Goal: Information Seeking & Learning: Learn about a topic

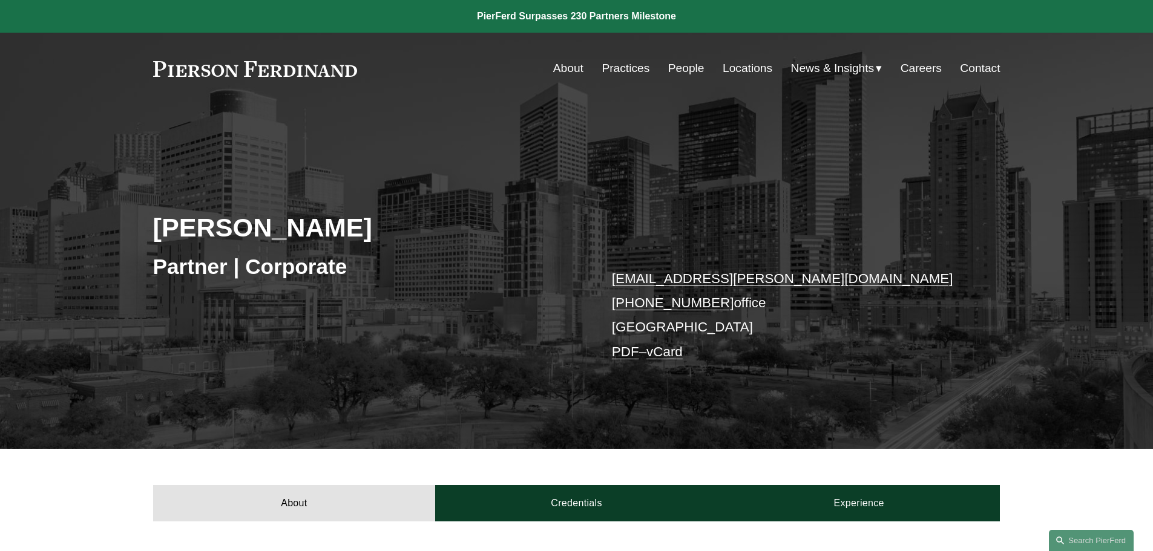
click at [691, 70] on link "People" at bounding box center [686, 68] width 36 height 23
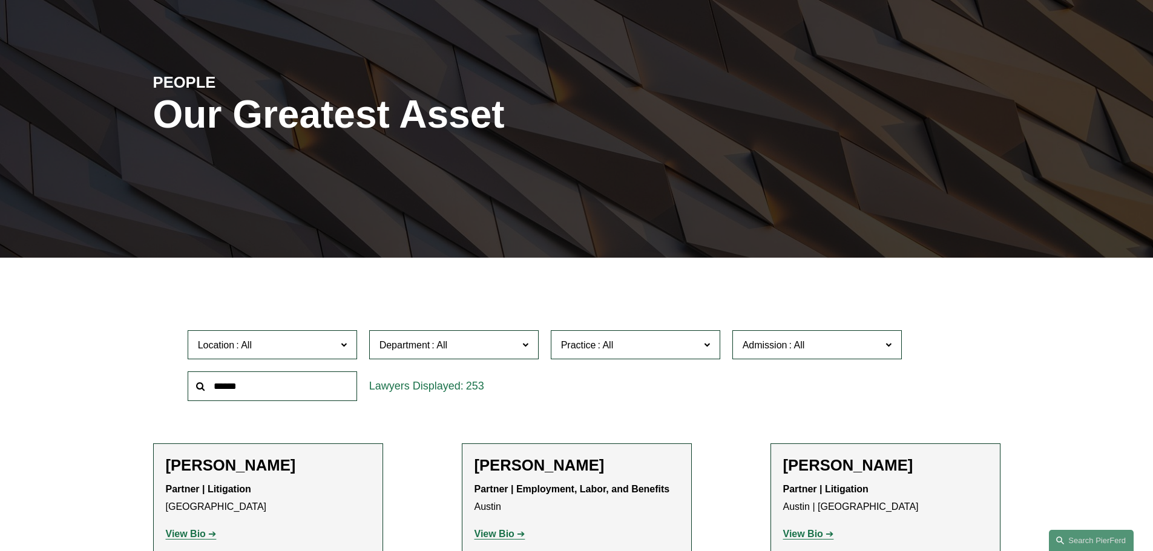
scroll to position [121, 0]
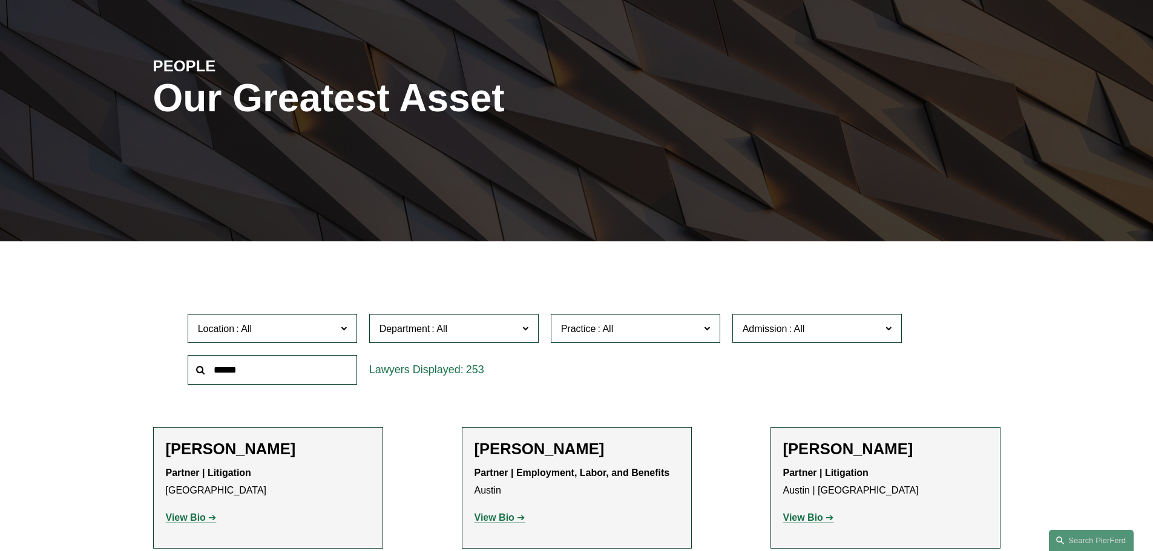
click at [625, 328] on span "Practice" at bounding box center [630, 329] width 139 height 16
click at [0, 0] on link "Employment and Labor" at bounding box center [0, 0] width 0 height 0
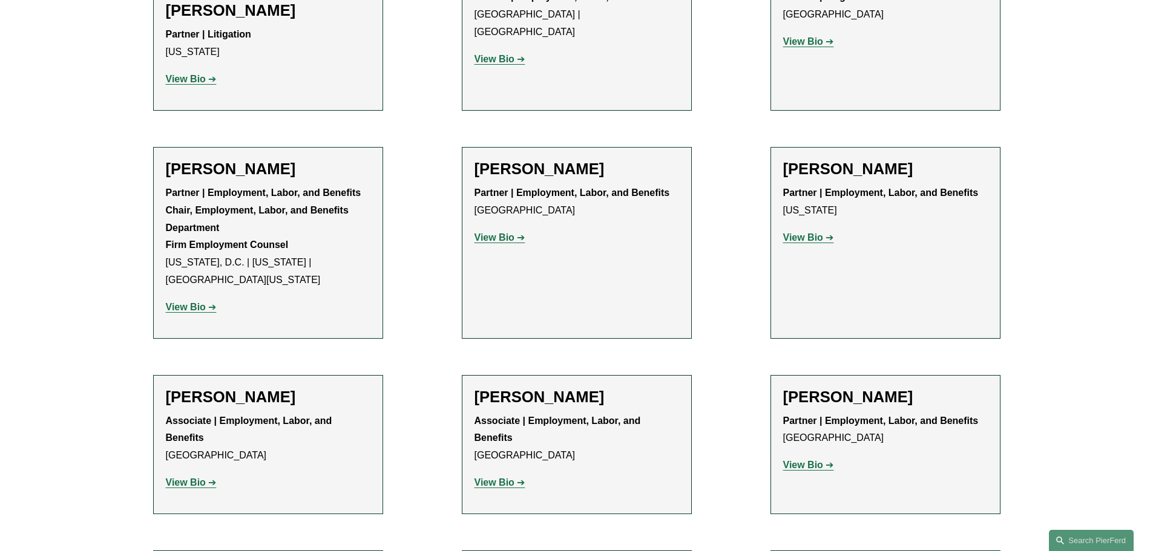
scroll to position [1310, 0]
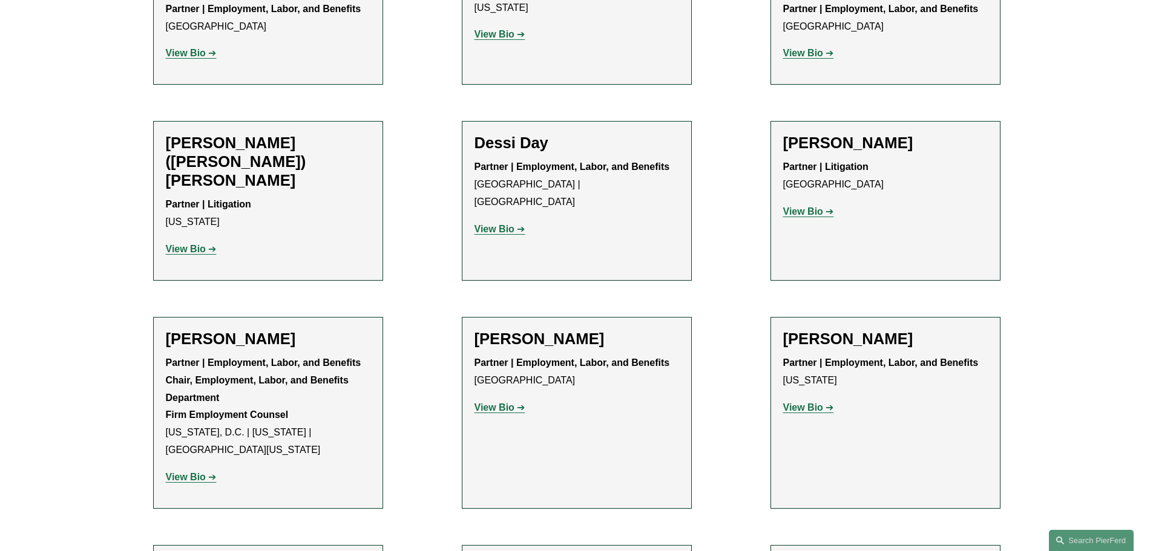
click at [274, 330] on h2 "Amy Epstein Gluck" at bounding box center [268, 339] width 205 height 19
click at [205, 472] on strong "View Bio" at bounding box center [186, 477] width 40 height 10
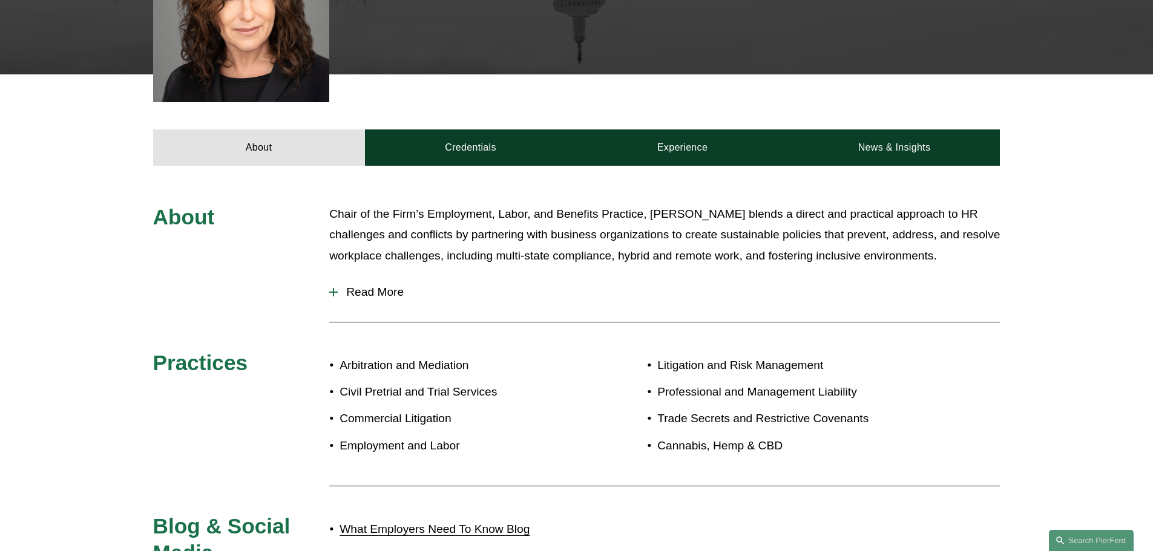
scroll to position [545, 0]
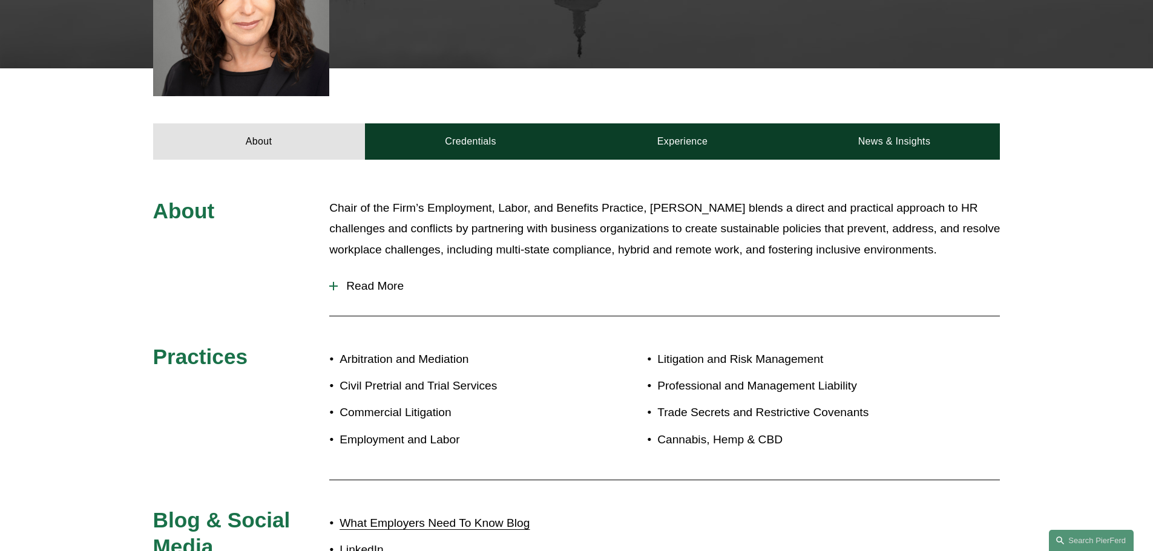
click at [382, 280] on span "Read More" at bounding box center [669, 286] width 662 height 13
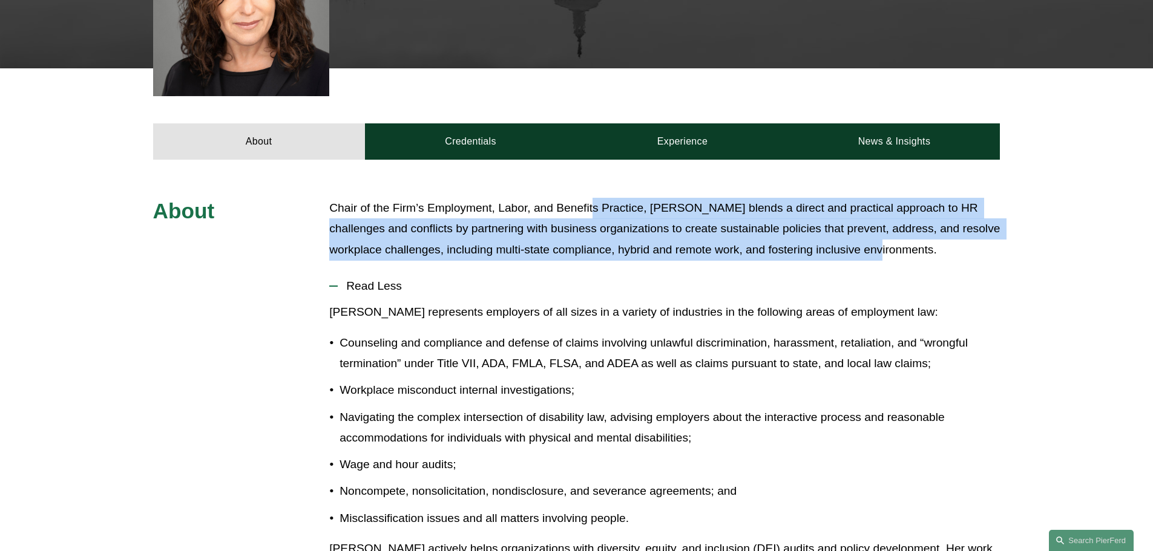
drag, startPoint x: 921, startPoint y: 225, endPoint x: 594, endPoint y: 186, distance: 328.4
click at [594, 198] on p "Chair of the Firm’s Employment, Labor, and Benefits Practice, Amy blends a dire…" at bounding box center [664, 229] width 671 height 63
click at [594, 198] on p "Chair of the Firm’s Employment, Labor, and Benefits Practice, [PERSON_NAME] ble…" at bounding box center [664, 229] width 671 height 63
drag, startPoint x: 516, startPoint y: 188, endPoint x: 900, endPoint y: 229, distance: 386.0
click at [900, 229] on p "Chair of the Firm’s Employment, Labor, and Benefits Practice, Amy blends a dire…" at bounding box center [664, 229] width 671 height 63
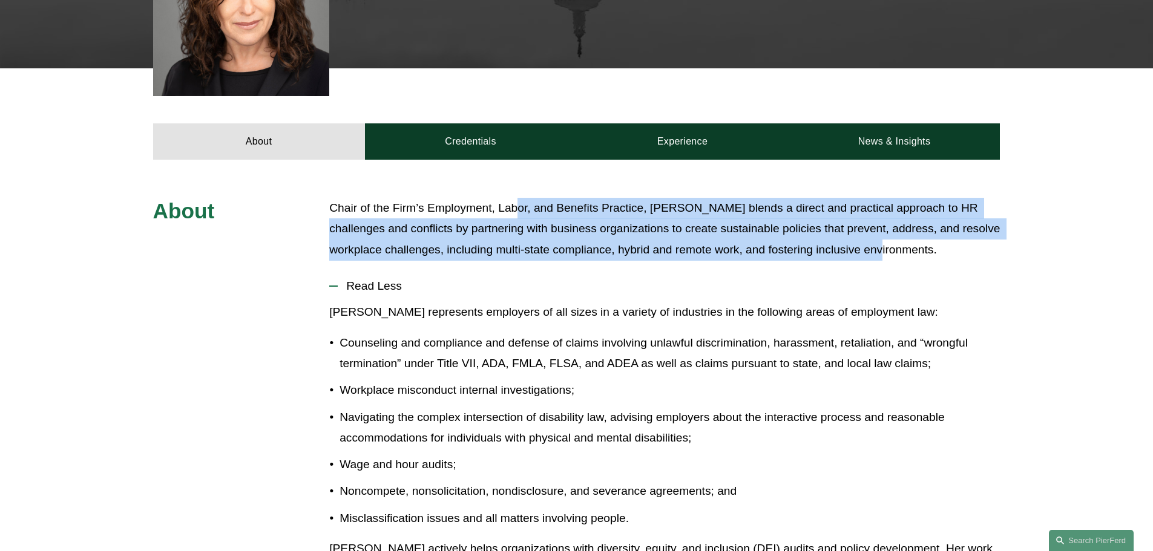
click at [901, 229] on p "Chair of the Firm’s Employment, Labor, and Benefits Practice, Amy blends a dire…" at bounding box center [664, 229] width 671 height 63
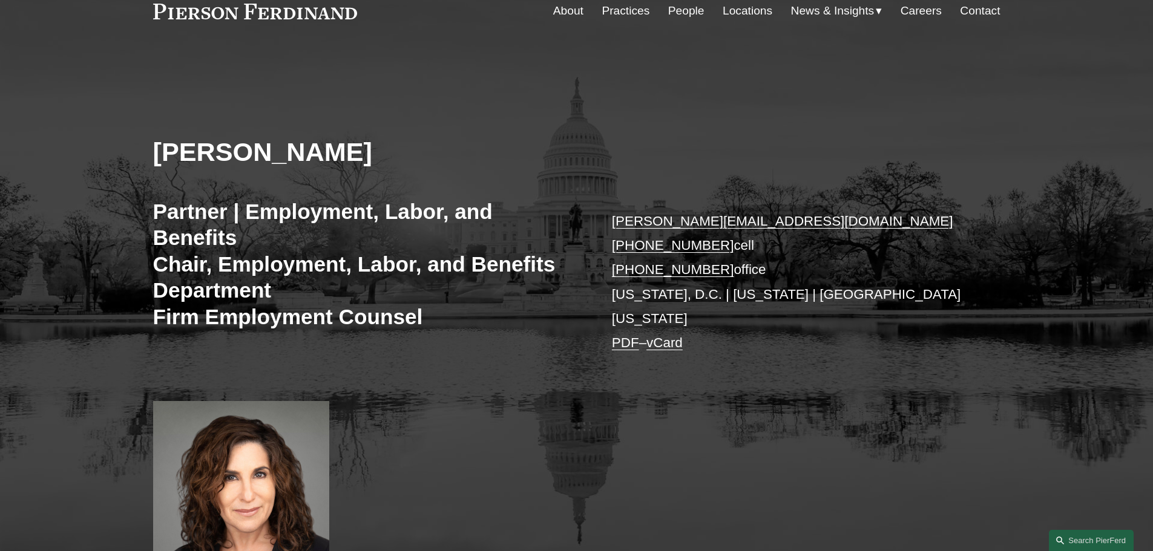
scroll to position [0, 0]
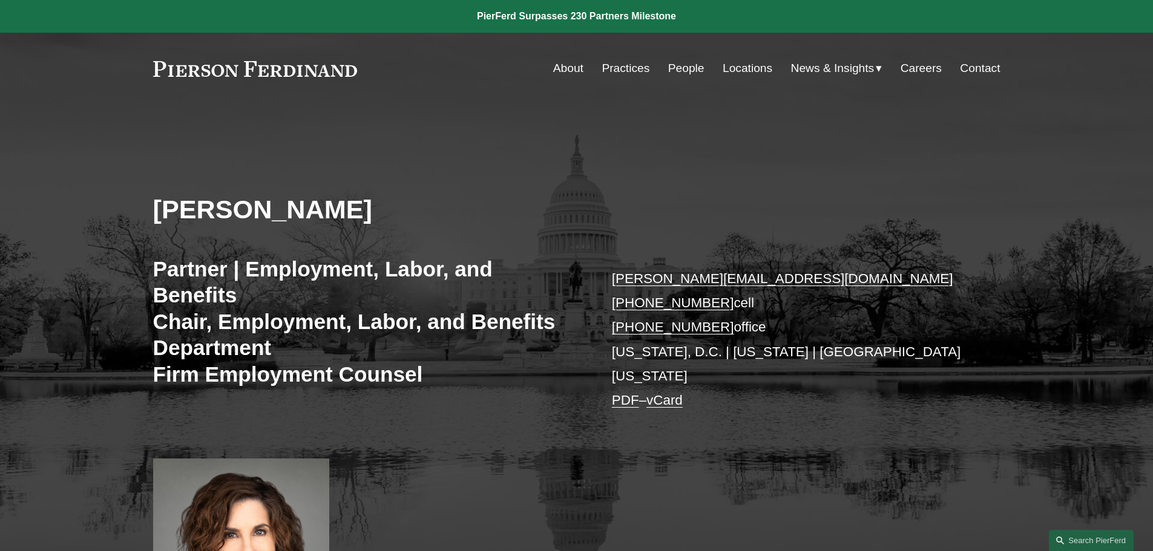
click at [619, 65] on link "Practices" at bounding box center [626, 68] width 48 height 23
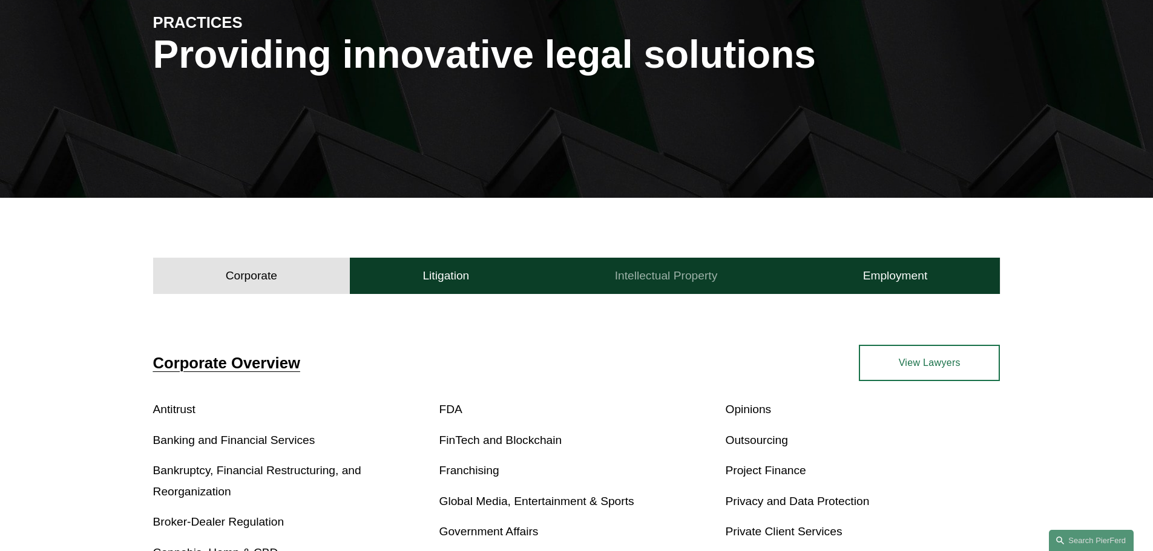
scroll to position [182, 0]
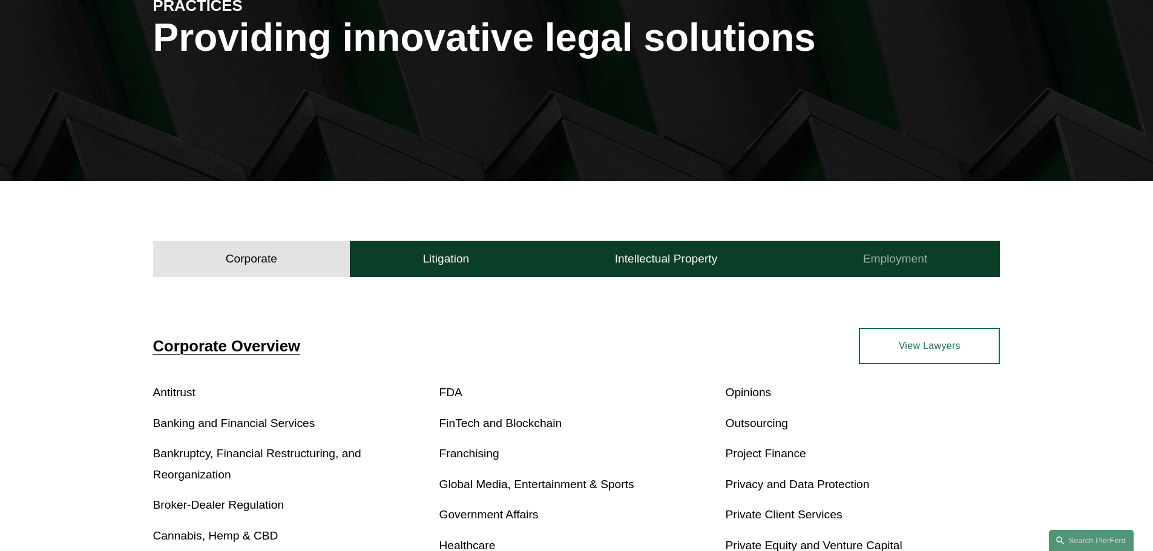
click at [917, 255] on h4 "Employment" at bounding box center [895, 259] width 65 height 15
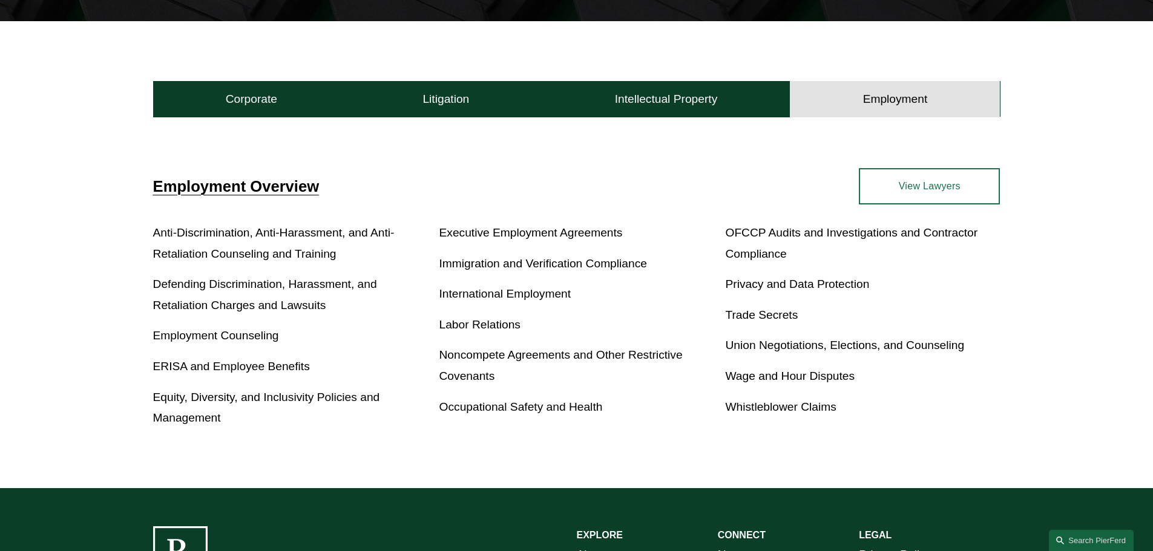
scroll to position [363, 0]
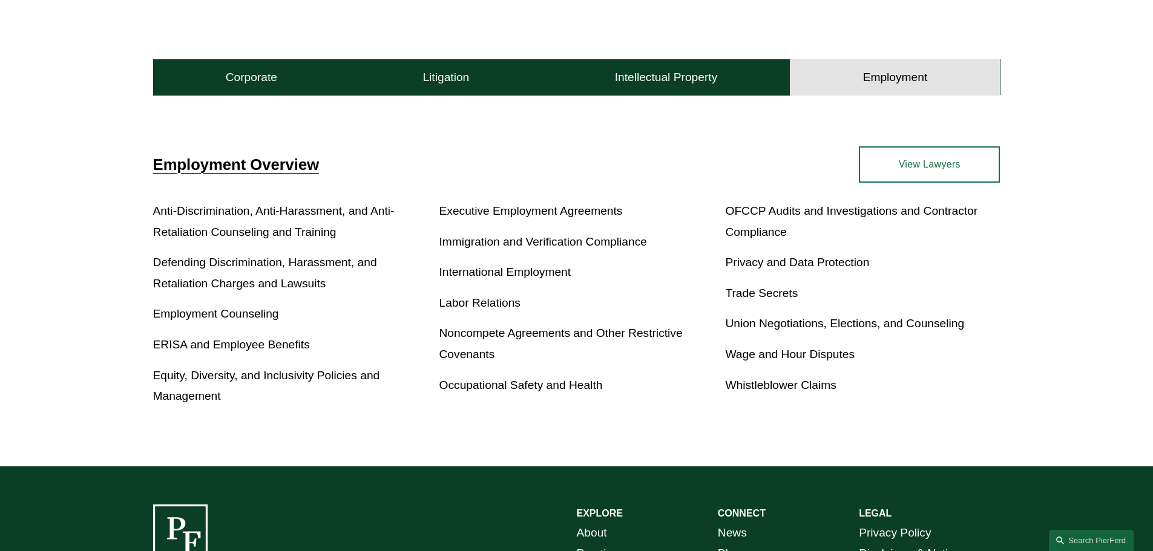
click at [244, 320] on link "Employment Counseling" at bounding box center [216, 313] width 126 height 13
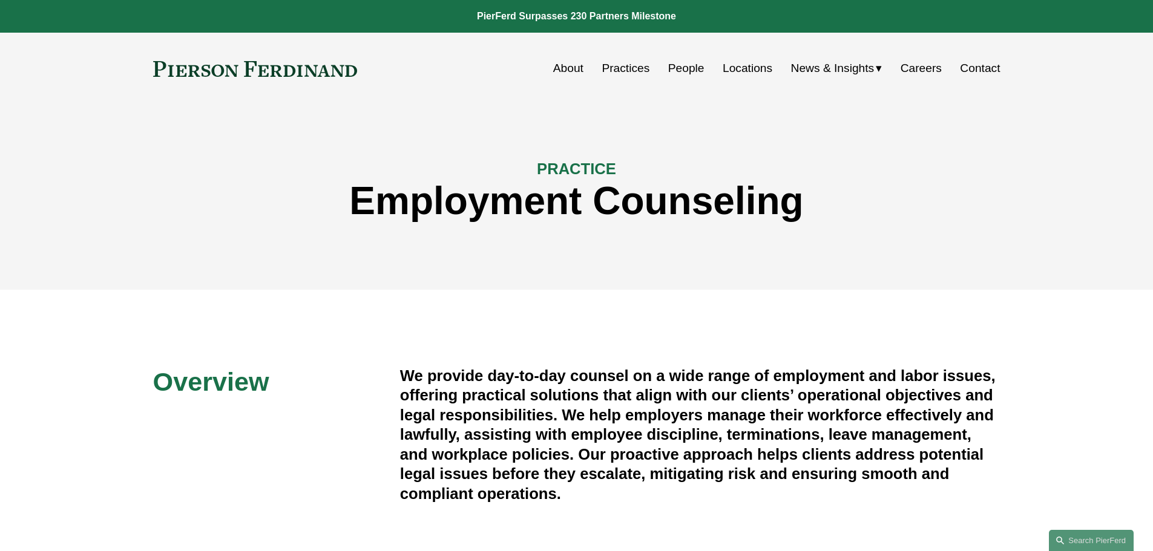
click at [622, 65] on link "Practices" at bounding box center [626, 68] width 48 height 23
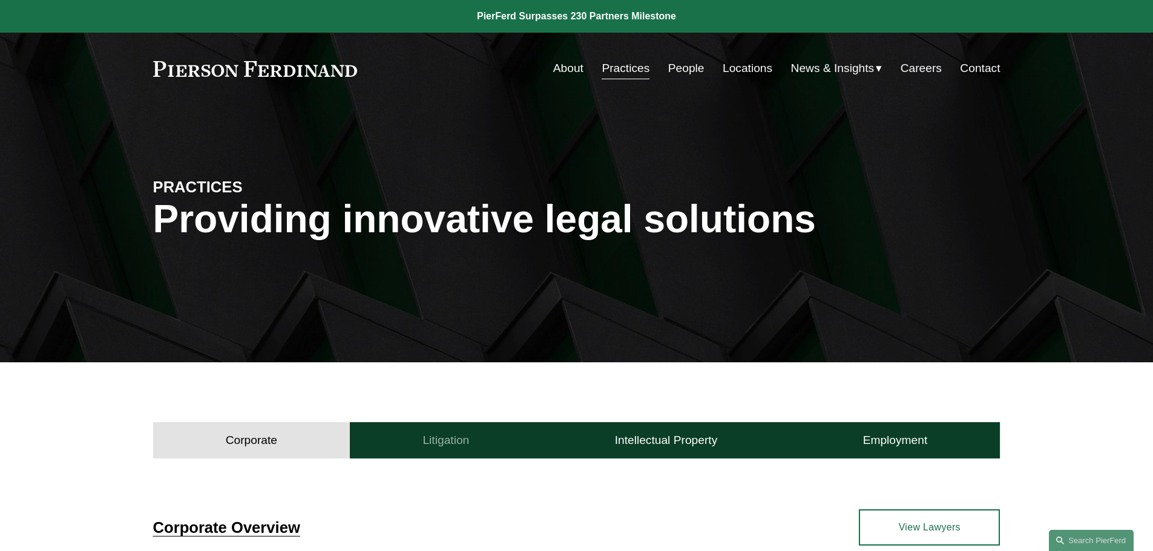
click at [456, 434] on h4 "Litigation" at bounding box center [445, 440] width 47 height 15
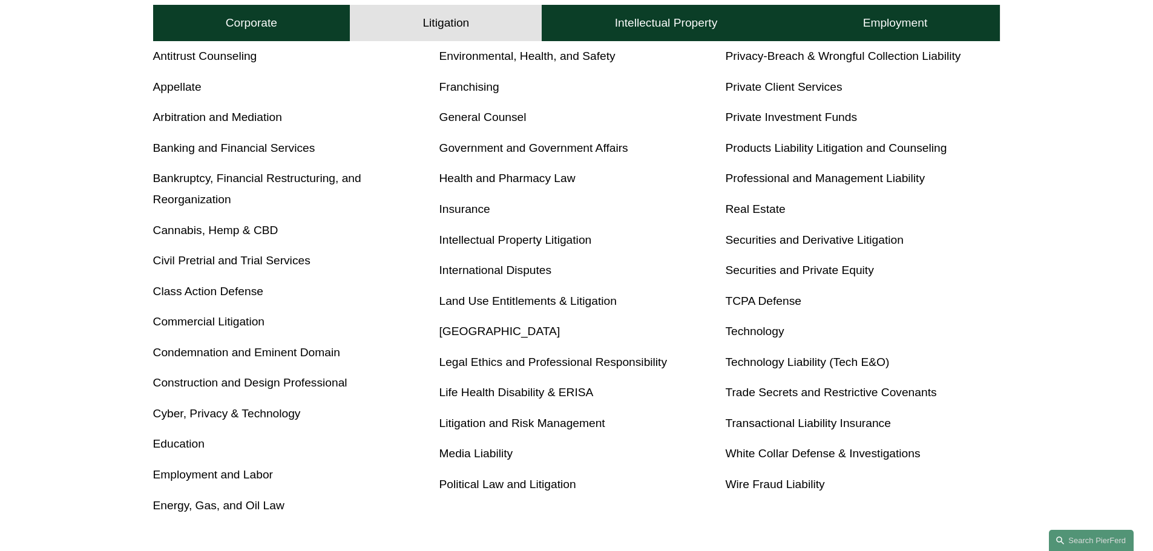
scroll to position [605, 0]
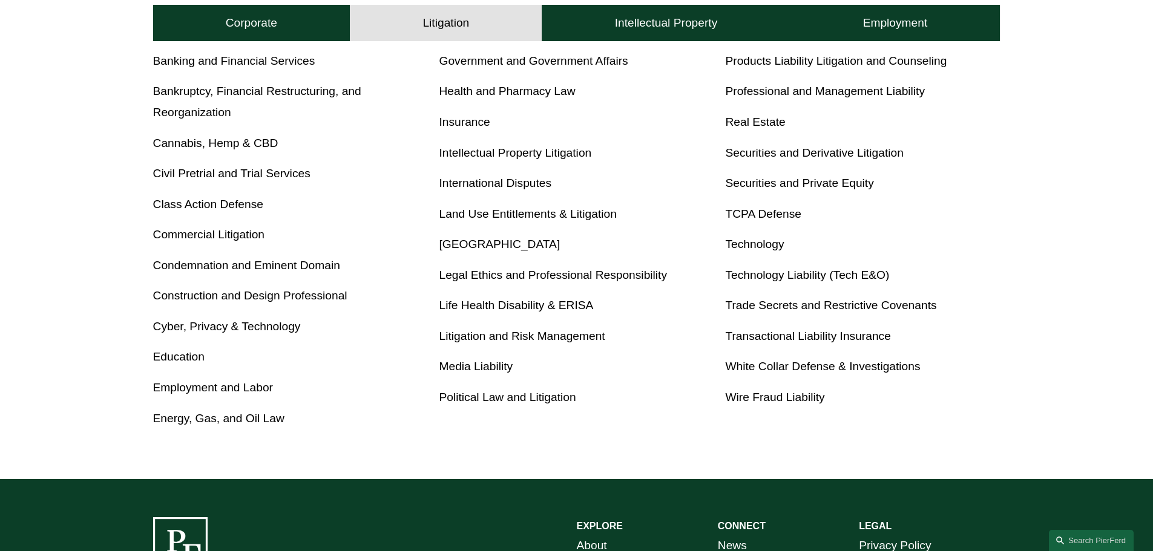
click at [222, 394] on link "Employment and Labor" at bounding box center [213, 387] width 120 height 13
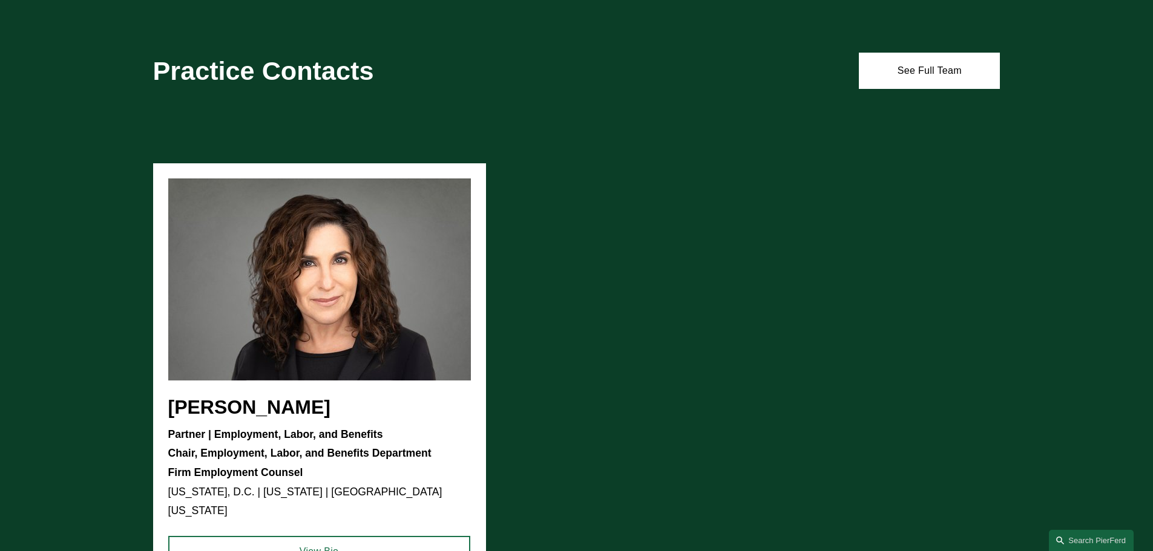
scroll to position [847, 0]
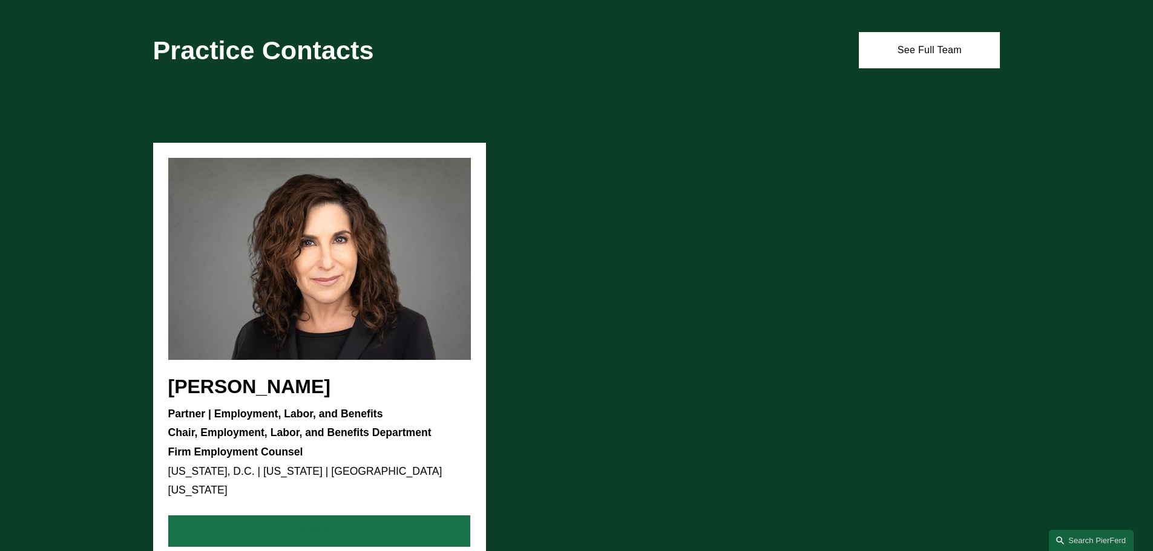
click at [379, 516] on link "View Bio" at bounding box center [319, 531] width 302 height 31
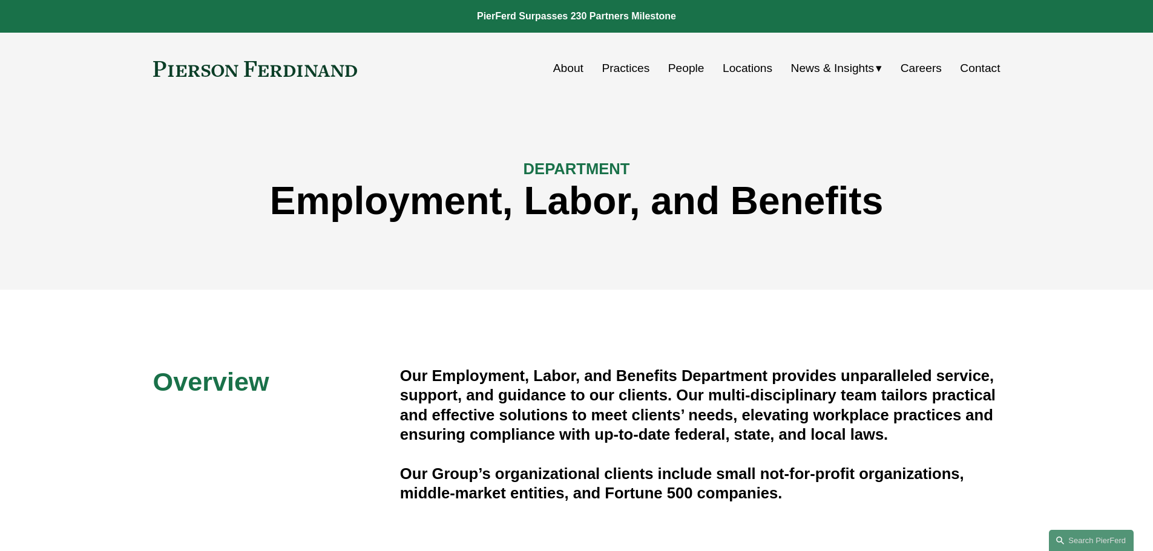
scroll to position [847, 0]
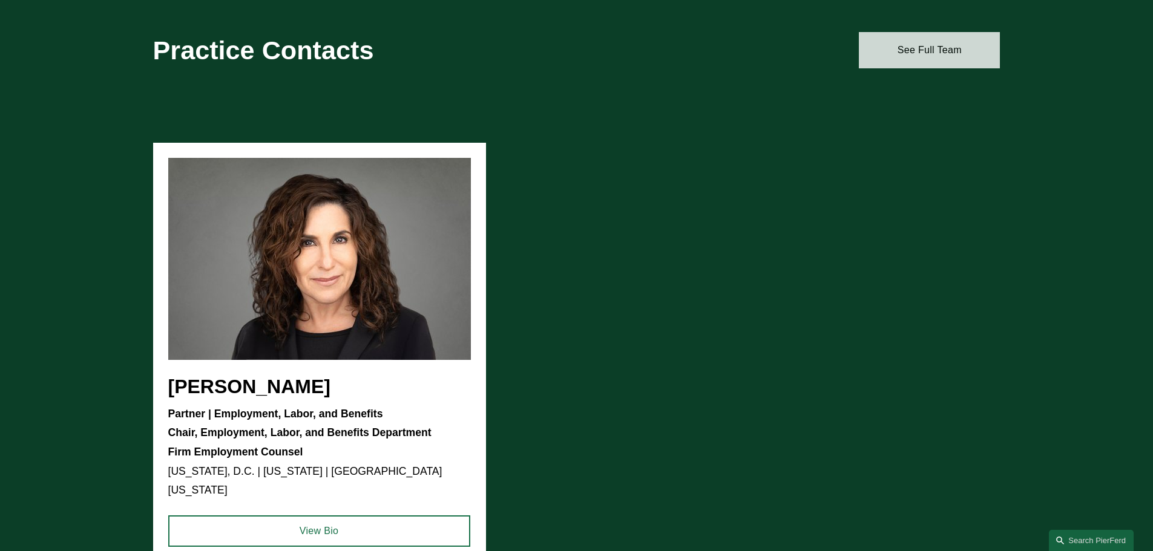
click at [928, 57] on link "See Full Team" at bounding box center [929, 50] width 141 height 36
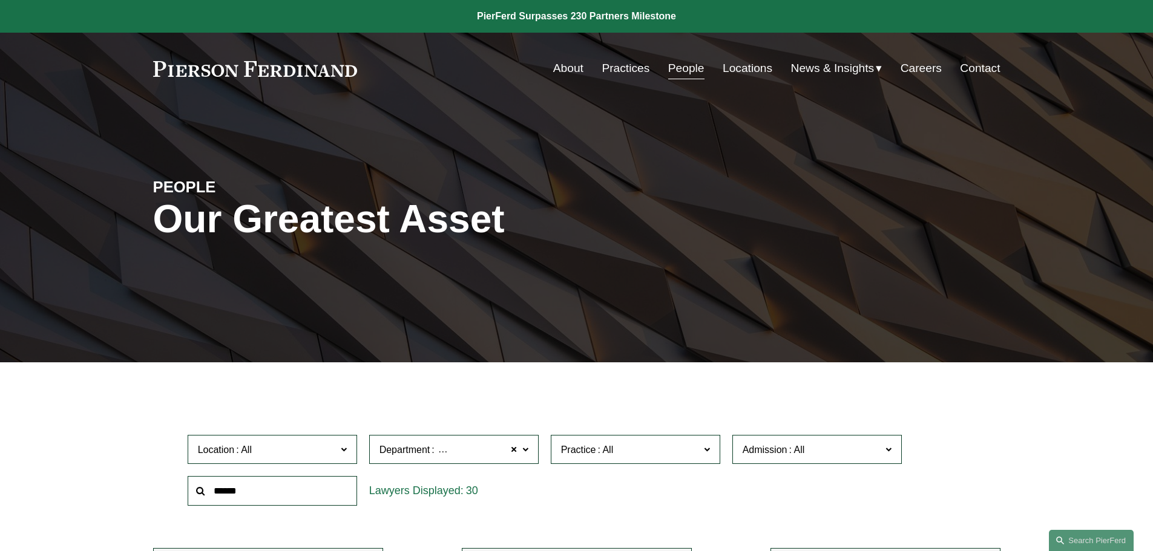
click at [683, 67] on link "People" at bounding box center [686, 68] width 36 height 23
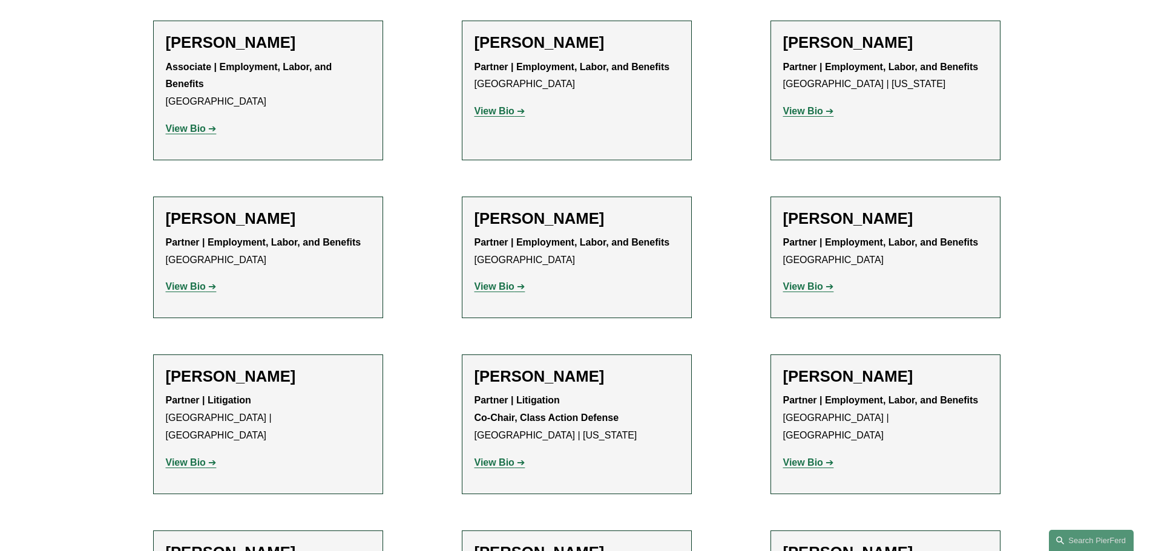
scroll to position [1474, 0]
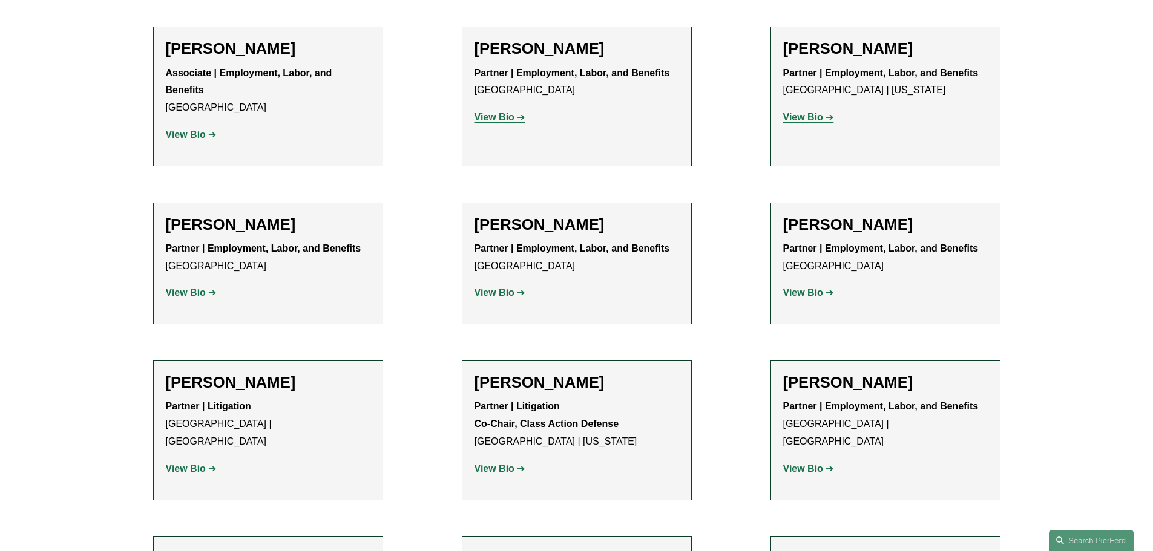
click at [823, 284] on p "View Bio" at bounding box center [885, 293] width 205 height 18
click at [830, 287] on link "View Bio" at bounding box center [808, 292] width 51 height 10
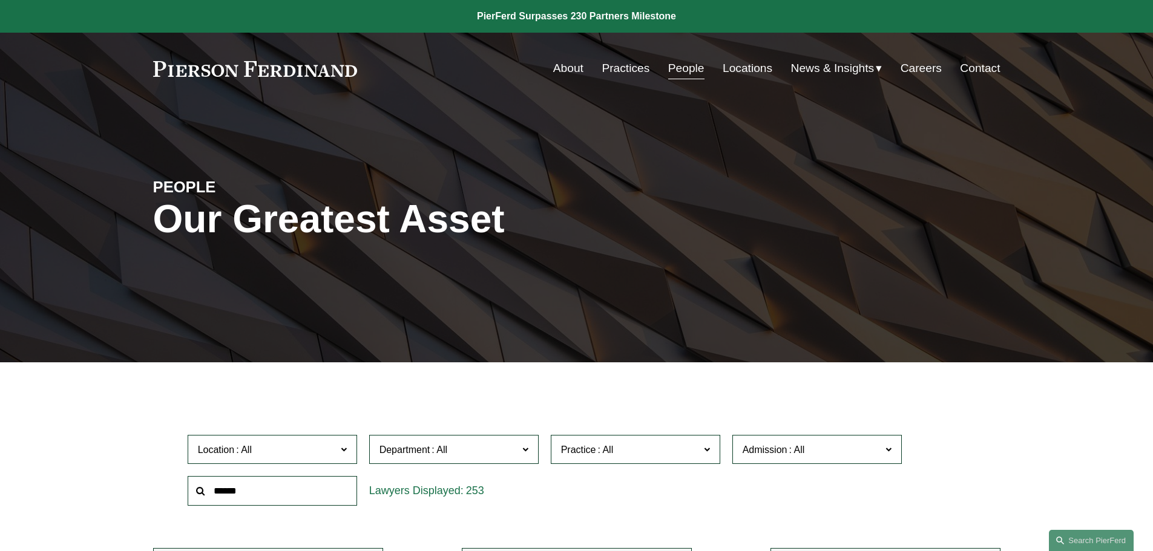
click at [643, 447] on span "Practice" at bounding box center [630, 450] width 139 height 16
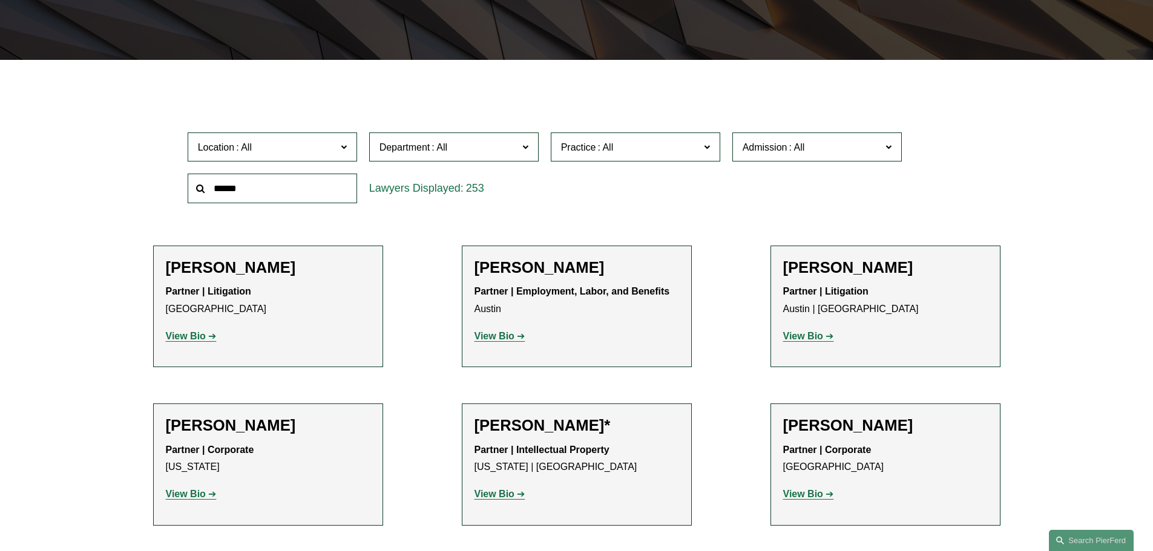
scroll to position [605, 0]
click at [0, 0] on link "Employment and Labor" at bounding box center [0, 0] width 0 height 0
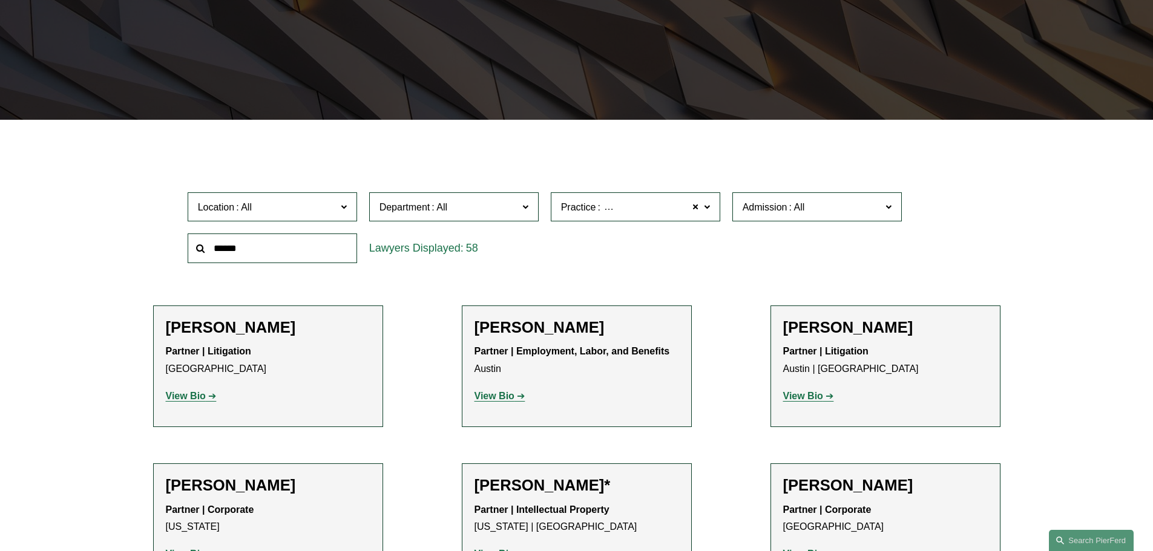
scroll to position [242, 0]
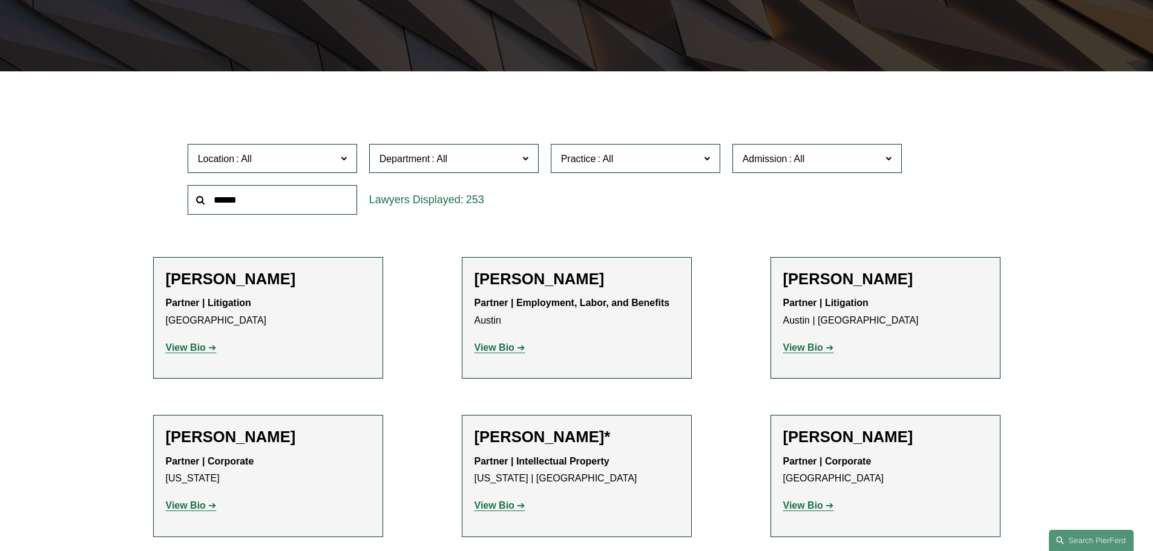
scroll to position [303, 0]
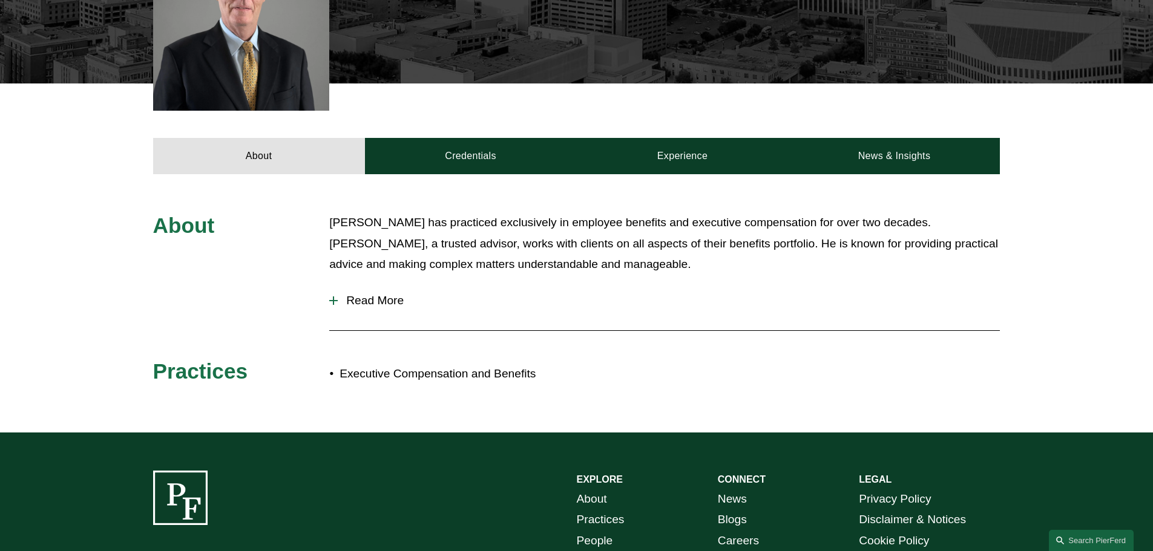
scroll to position [424, 0]
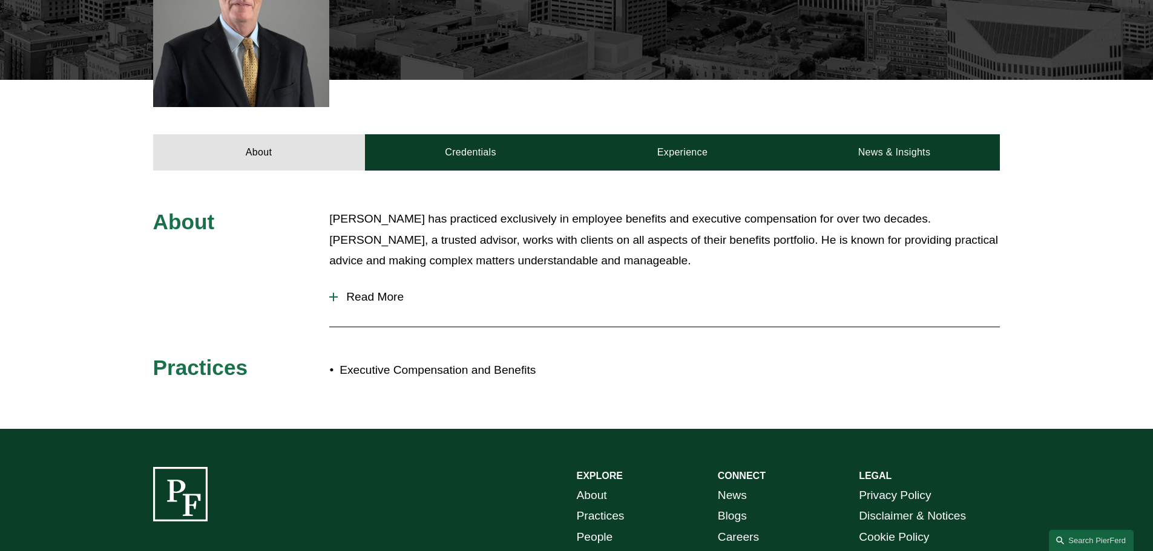
click at [373, 305] on button "Read More" at bounding box center [664, 296] width 671 height 31
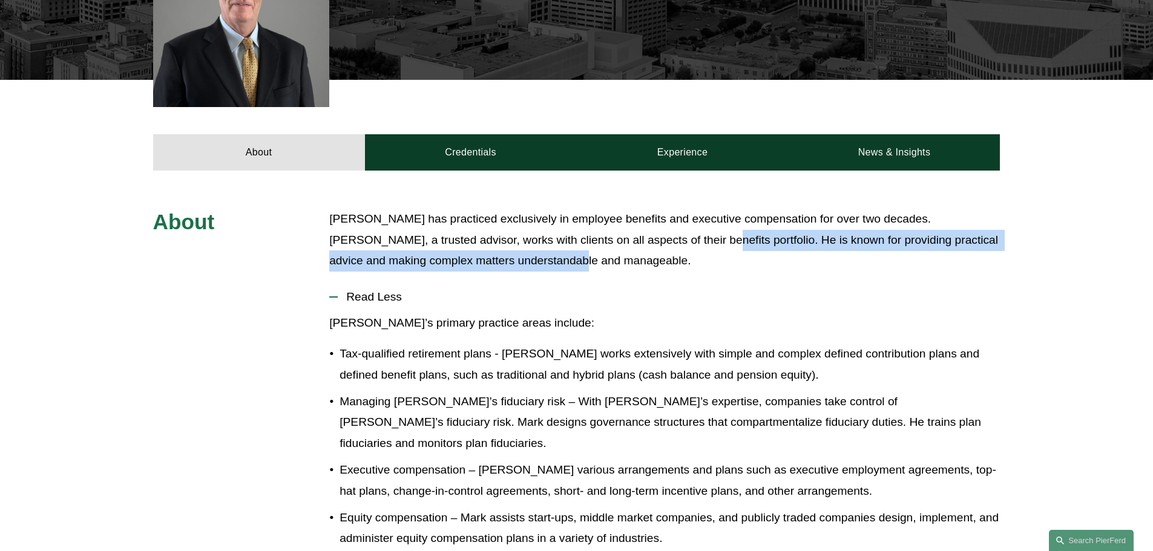
drag, startPoint x: 631, startPoint y: 239, endPoint x: 634, endPoint y: 254, distance: 14.8
click at [634, 254] on p "[PERSON_NAME] has practiced exclusively in employee benefits and executive comp…" at bounding box center [664, 240] width 671 height 63
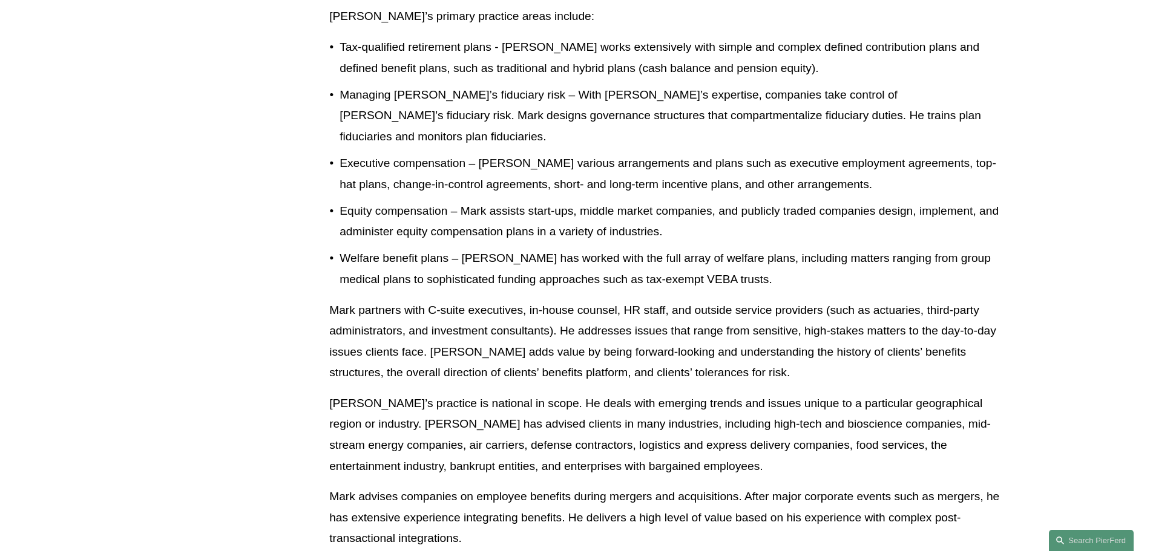
scroll to position [787, 0]
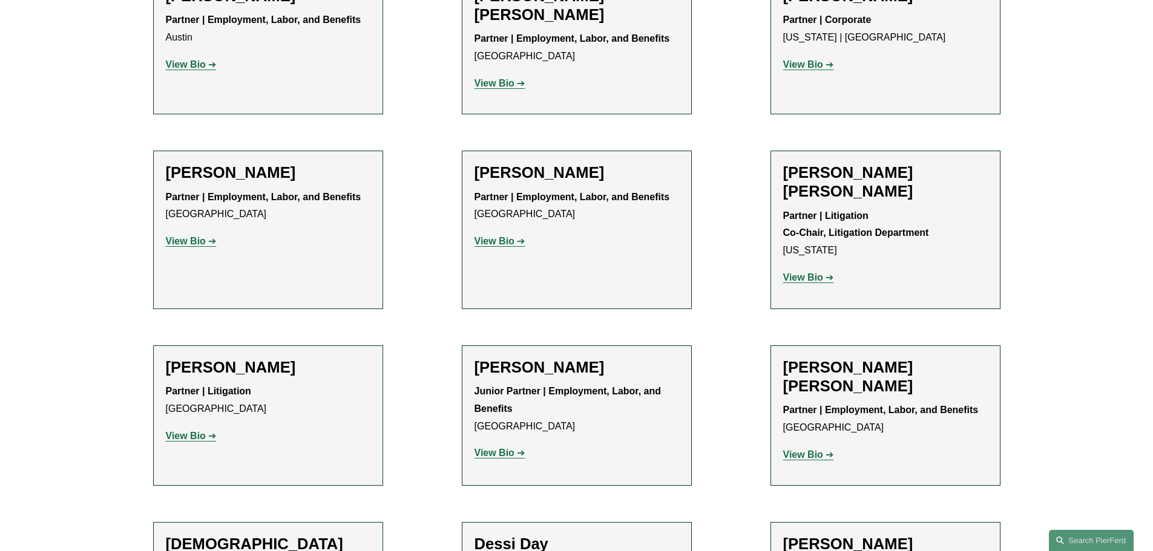
scroll to position [566, 0]
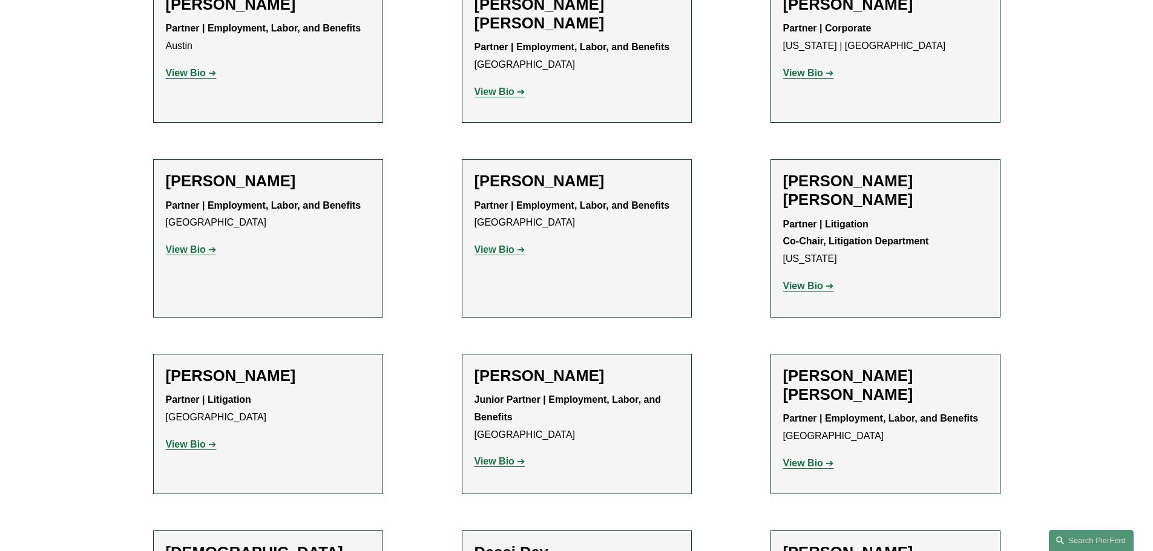
click at [513, 456] on strong "View Bio" at bounding box center [495, 461] width 40 height 10
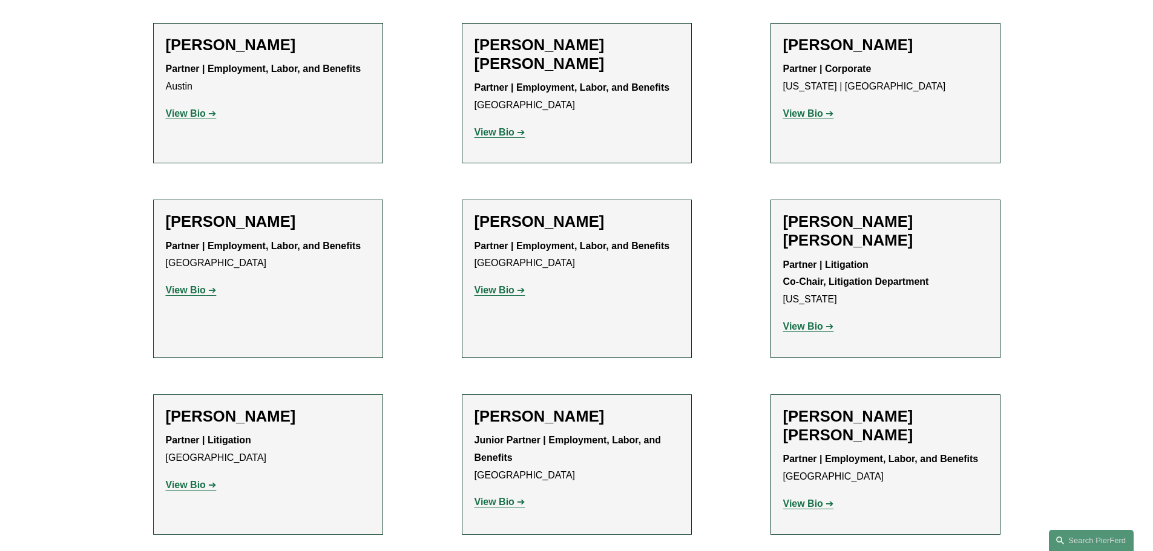
scroll to position [445, 0]
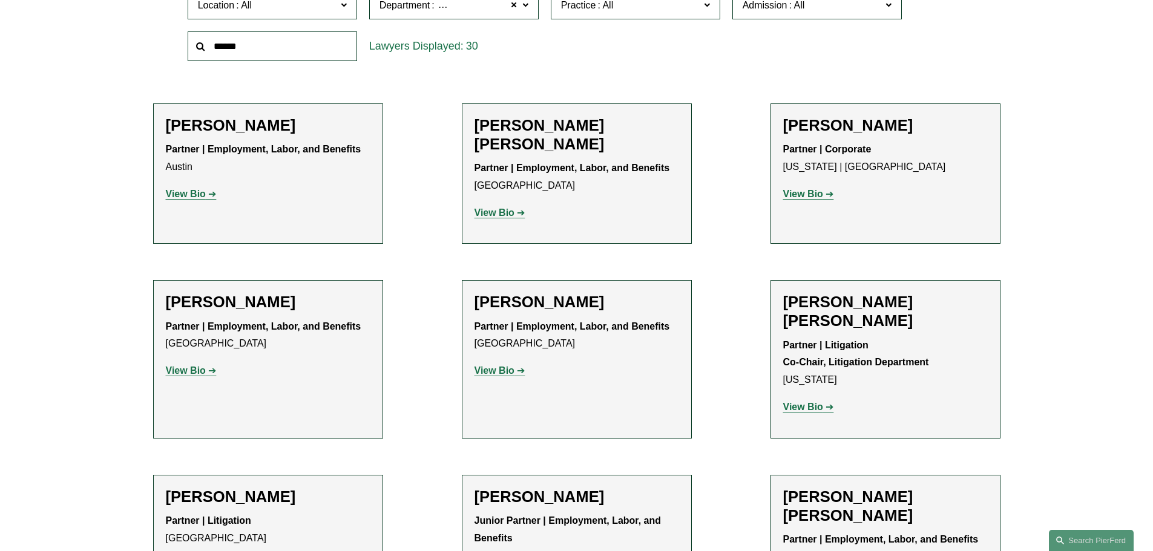
click at [207, 192] on link "View Bio" at bounding box center [191, 194] width 51 height 10
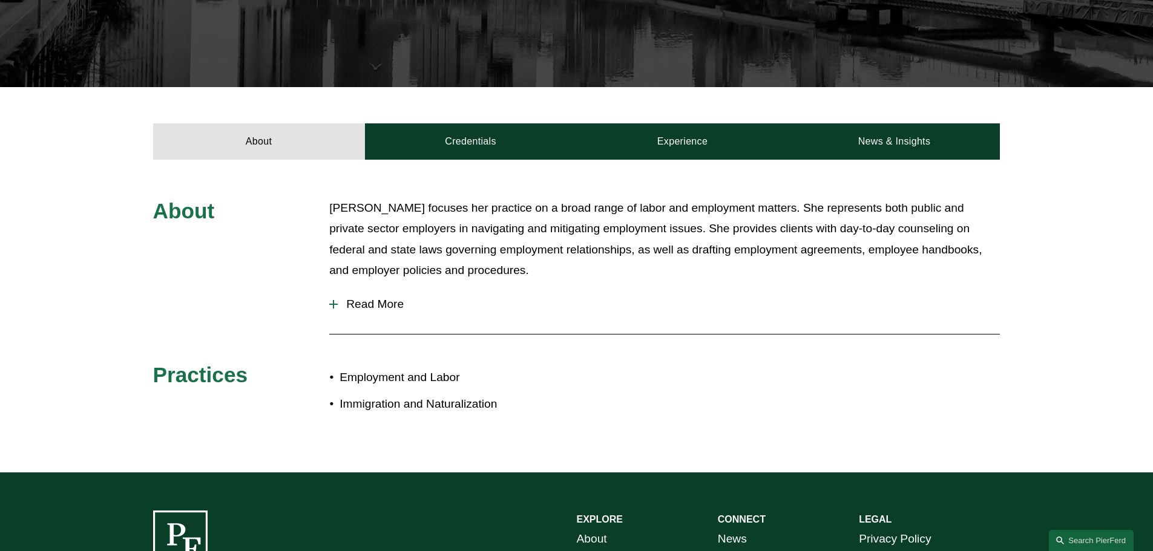
scroll to position [363, 0]
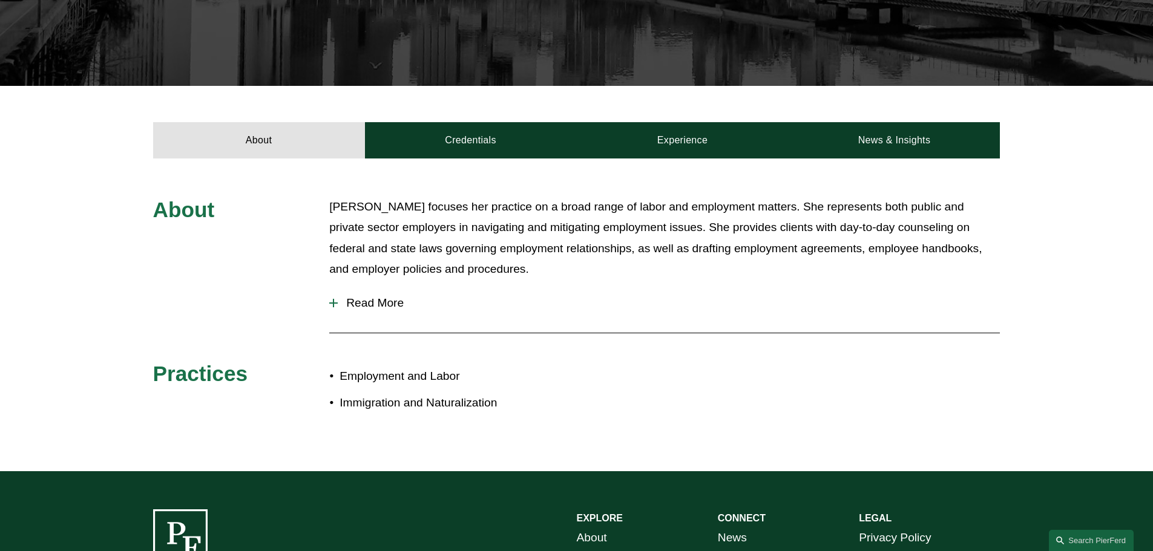
click at [391, 302] on span "Read More" at bounding box center [669, 303] width 662 height 13
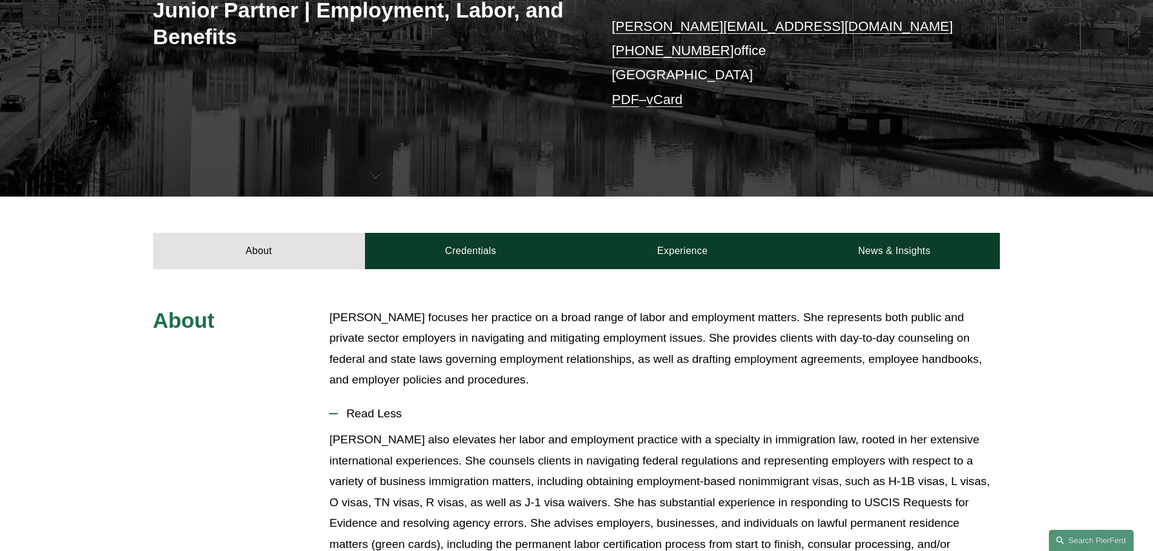
scroll to position [241, 0]
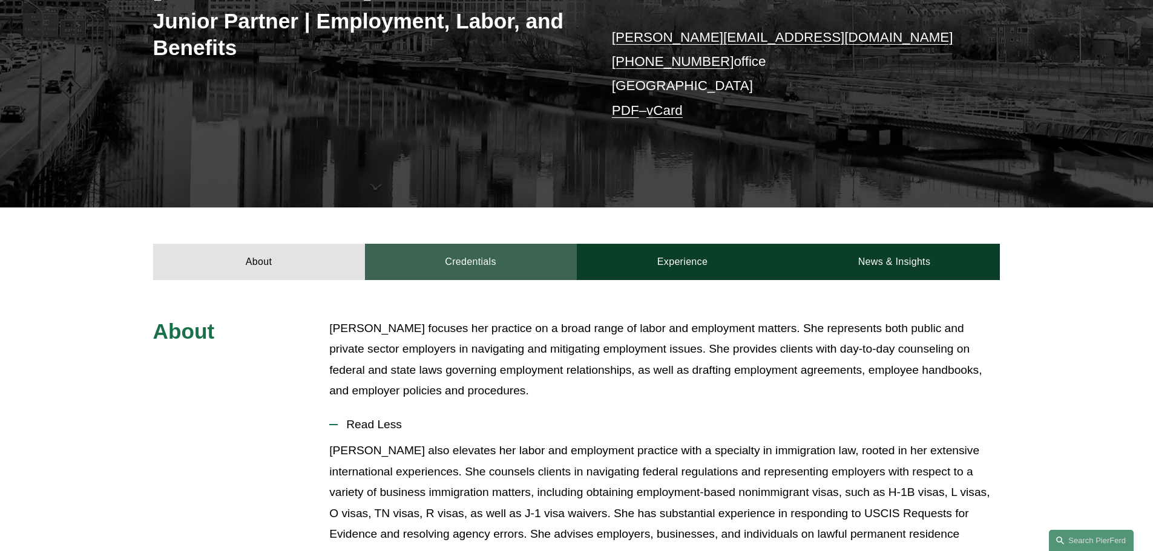
click at [505, 258] on link "Credentials" at bounding box center [471, 262] width 212 height 36
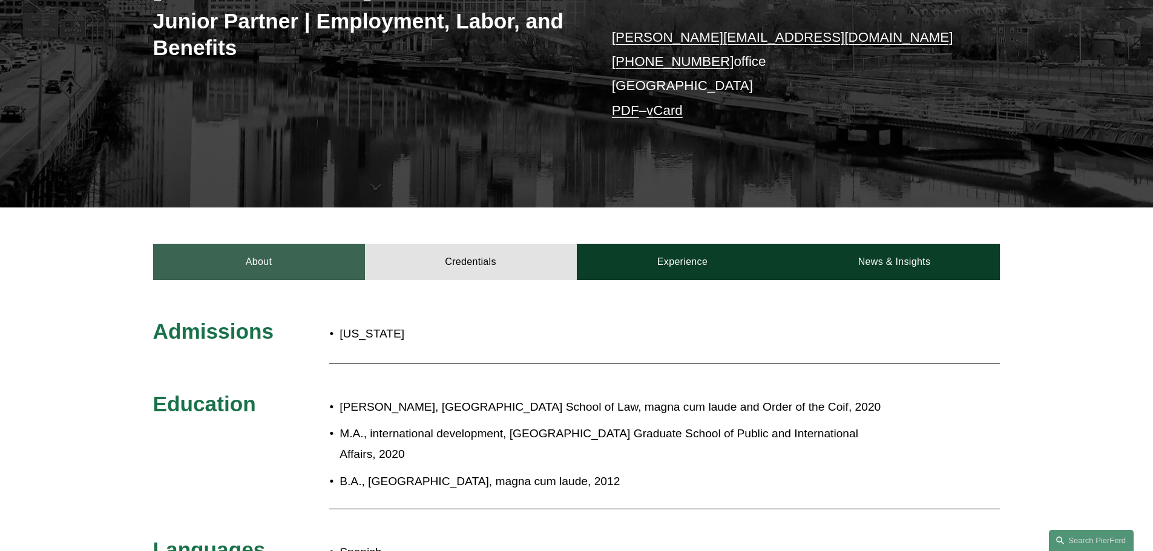
click at [310, 260] on link "About" at bounding box center [259, 262] width 212 height 36
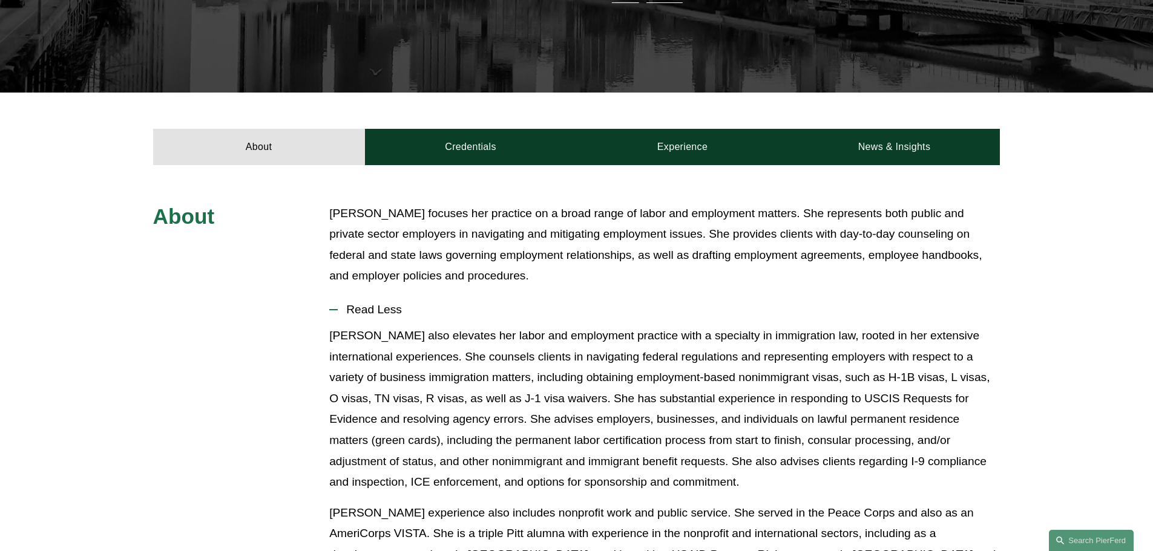
scroll to position [363, 0]
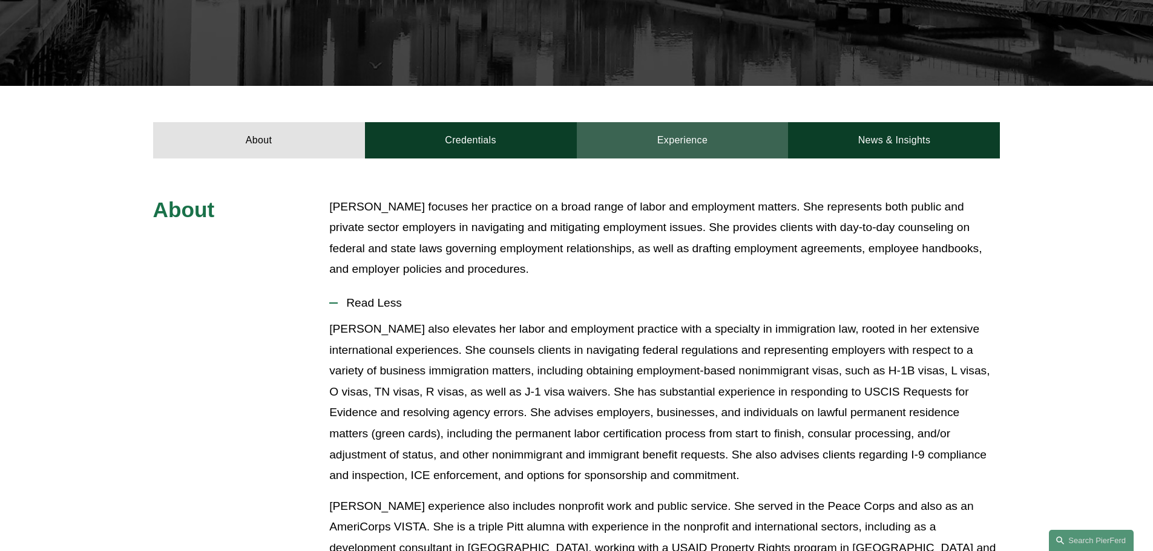
click at [666, 147] on link "Experience" at bounding box center [683, 140] width 212 height 36
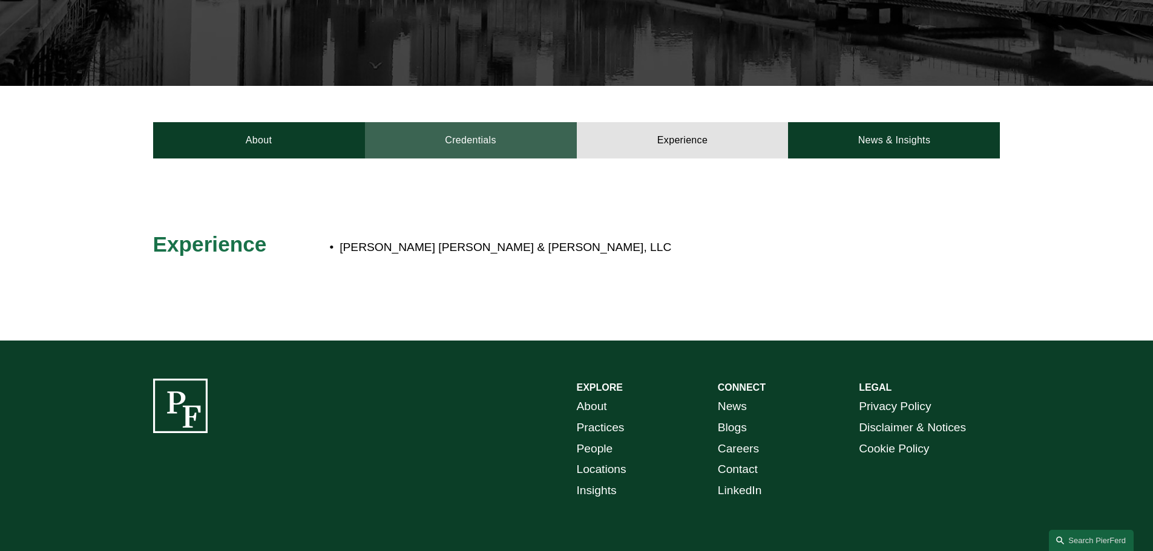
click at [501, 146] on link "Credentials" at bounding box center [471, 140] width 212 height 36
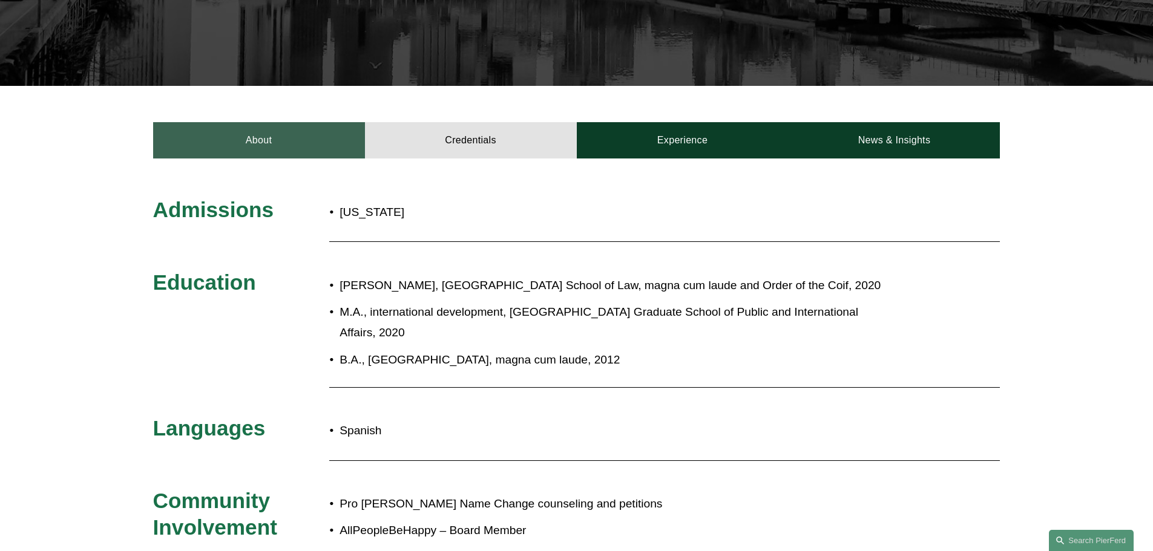
click at [255, 146] on link "About" at bounding box center [259, 140] width 212 height 36
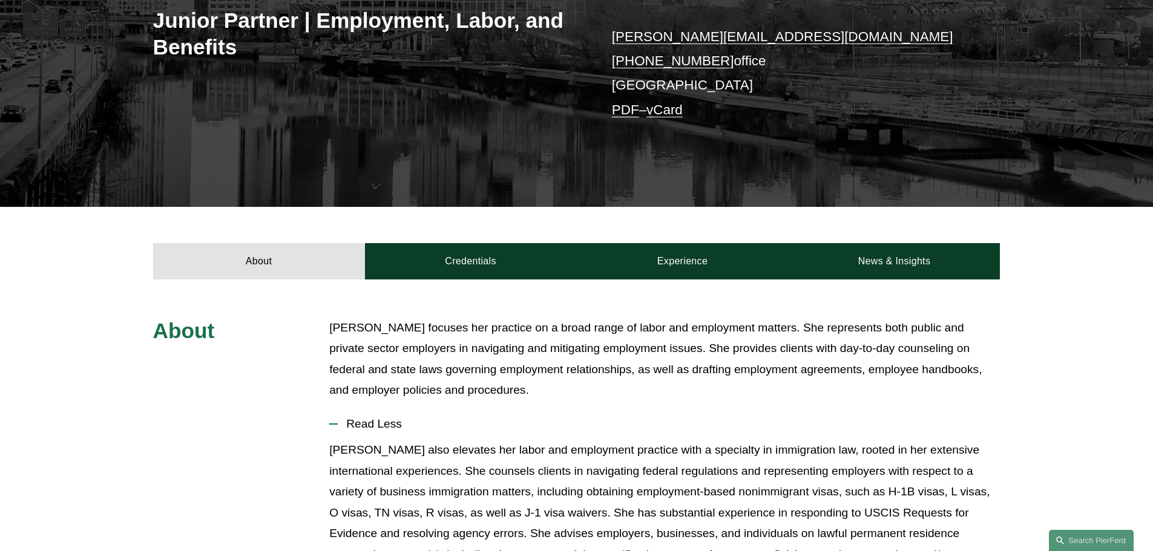
scroll to position [0, 0]
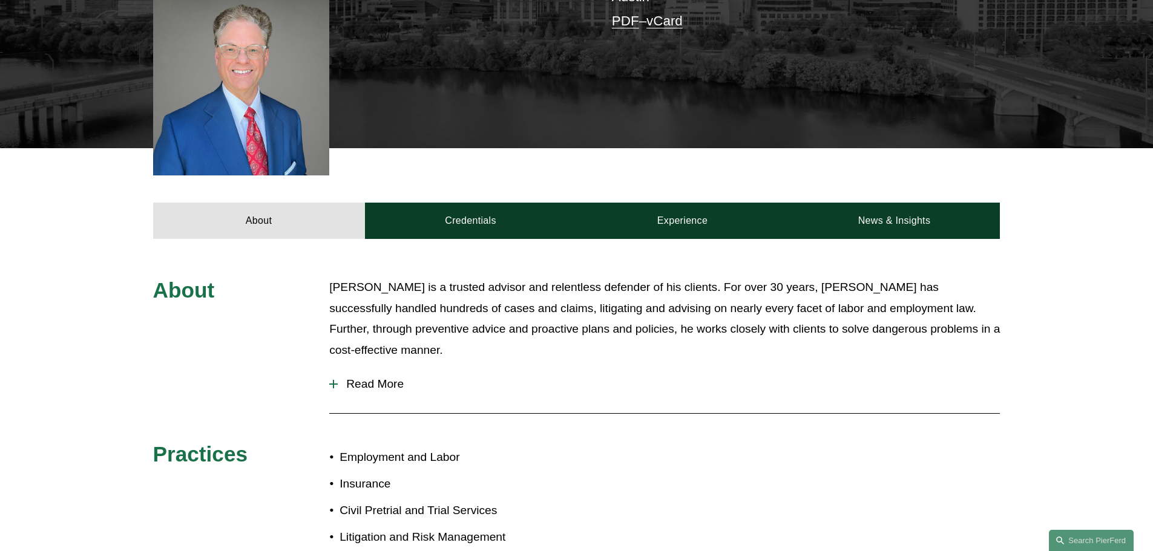
scroll to position [424, 0]
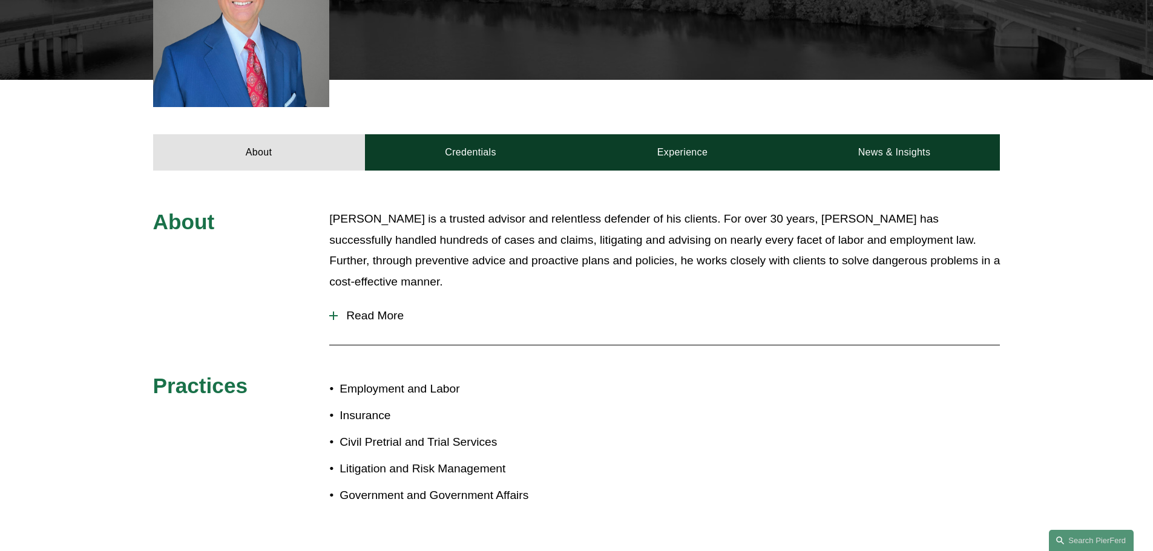
click at [390, 314] on span "Read More" at bounding box center [669, 315] width 662 height 13
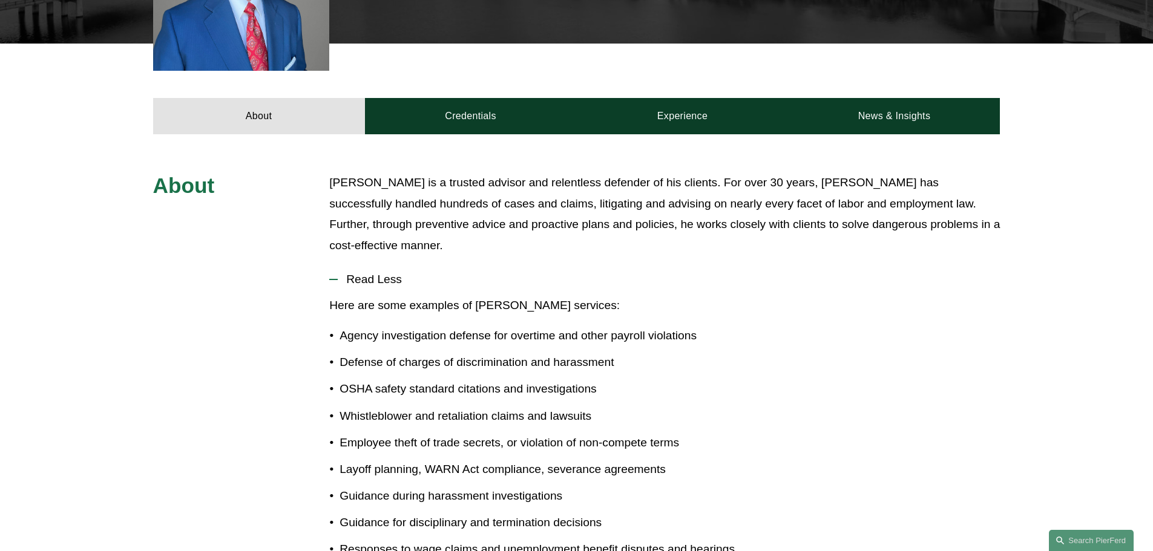
scroll to position [363, 0]
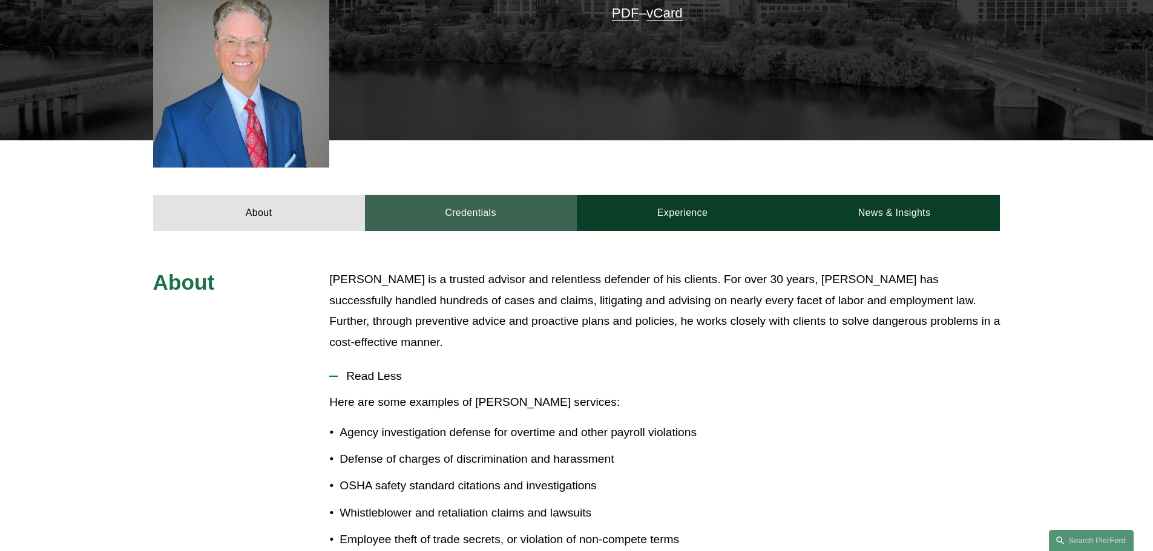
click at [471, 218] on link "Credentials" at bounding box center [471, 213] width 212 height 36
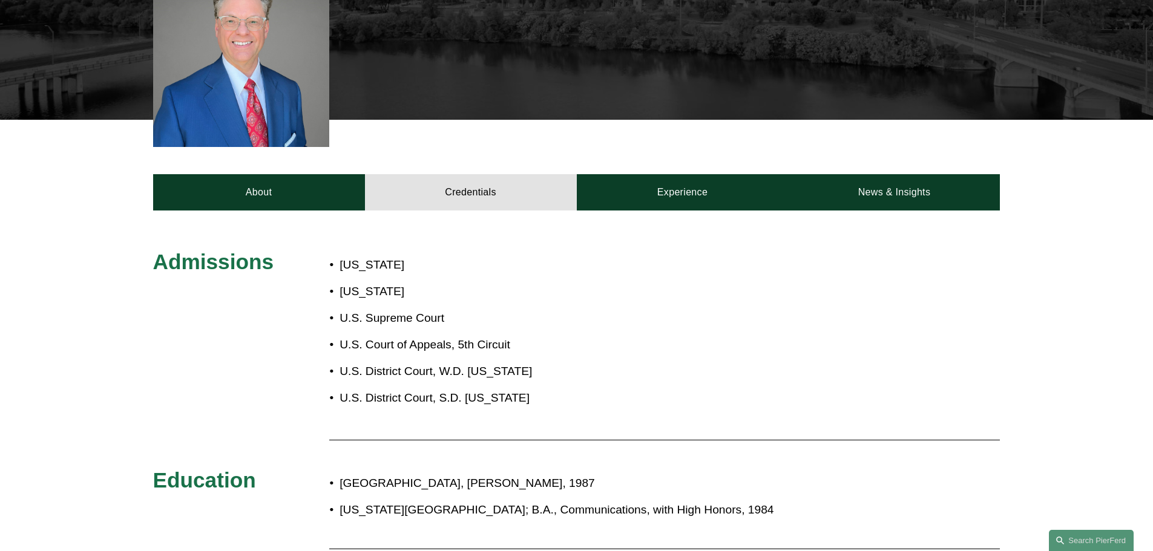
scroll to position [303, 0]
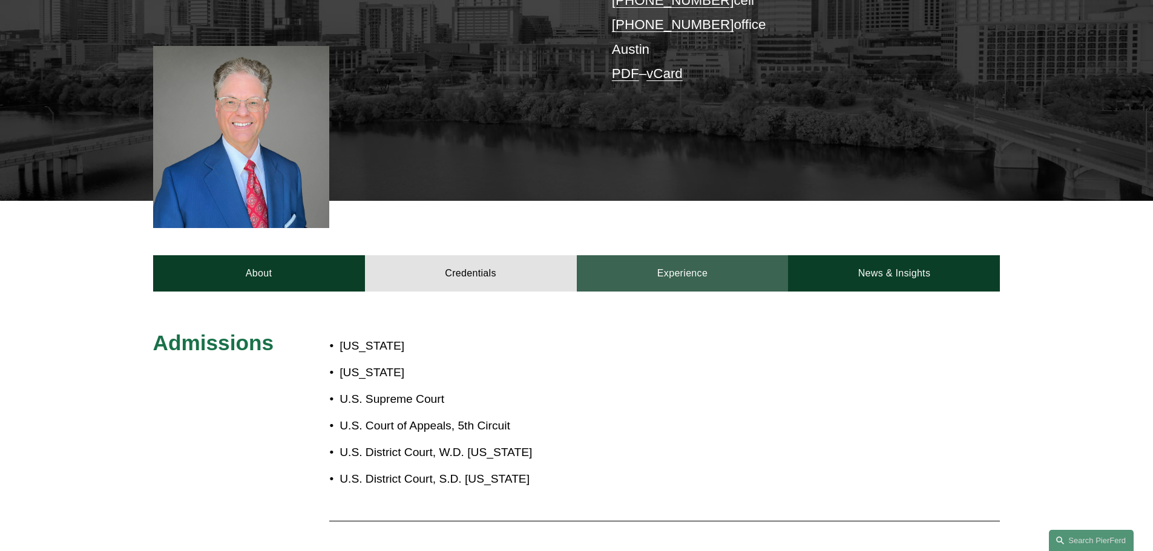
click at [691, 263] on link "Experience" at bounding box center [683, 273] width 212 height 36
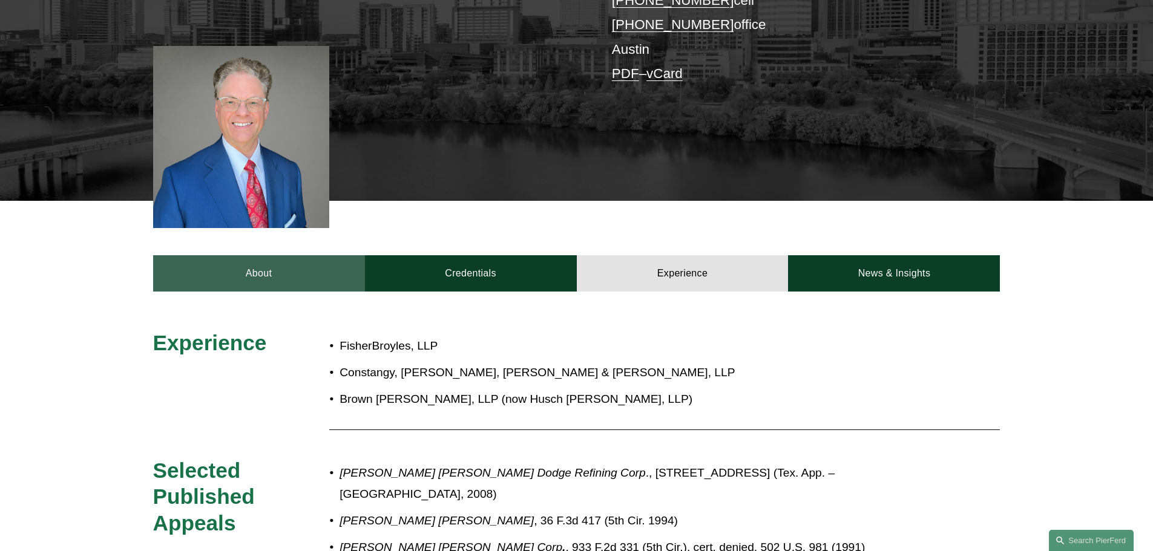
click at [278, 285] on link "About" at bounding box center [259, 273] width 212 height 36
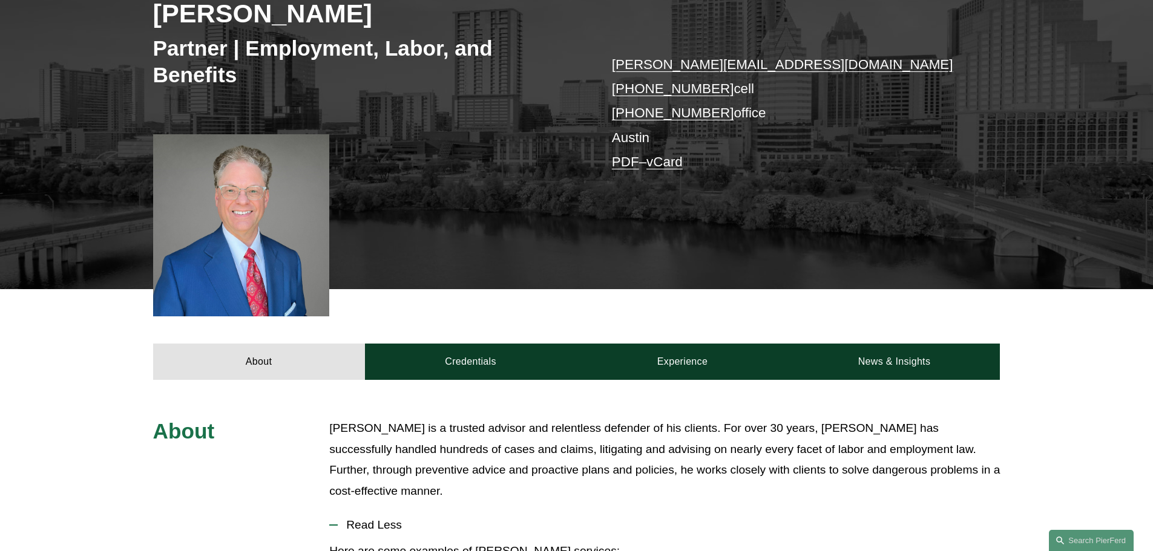
scroll to position [182, 0]
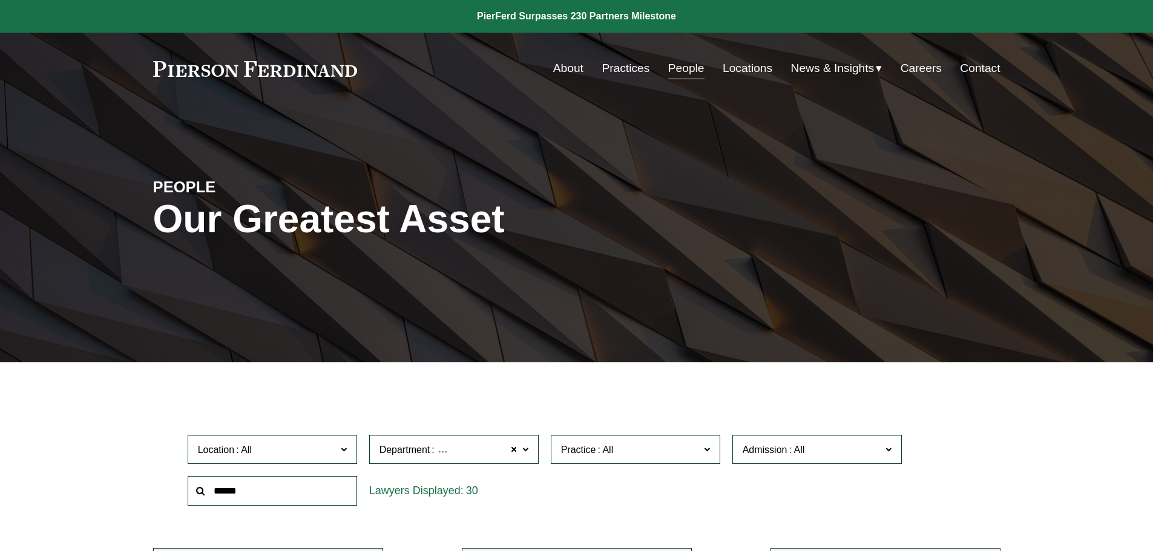
scroll to position [445, 0]
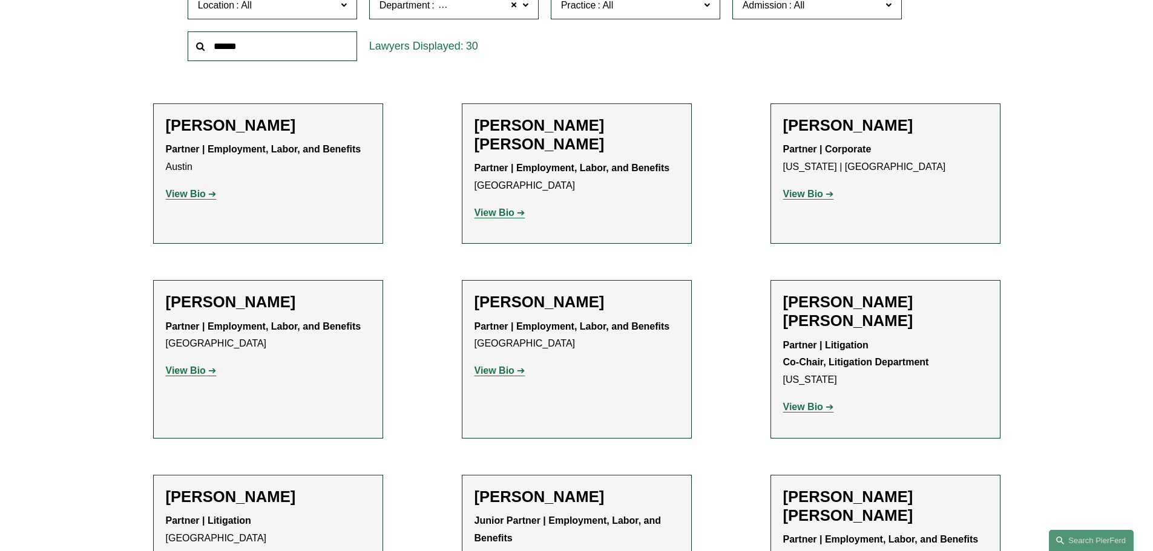
click at [203, 369] on strong "View Bio" at bounding box center [186, 371] width 40 height 10
click at [508, 373] on strong "View Bio" at bounding box center [495, 371] width 40 height 10
click at [814, 402] on strong "View Bio" at bounding box center [803, 407] width 40 height 10
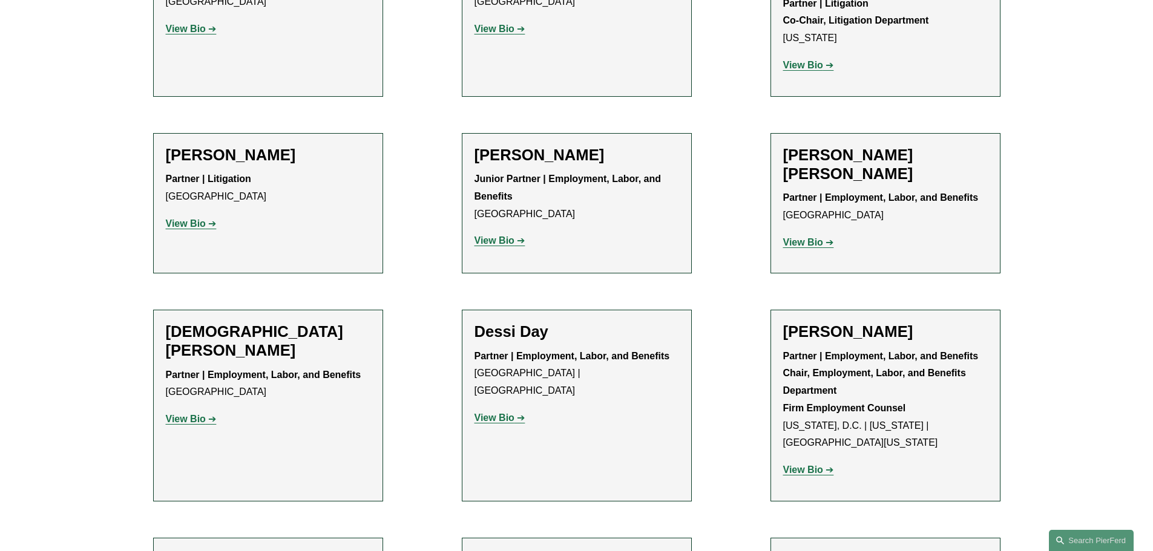
scroll to position [808, 0]
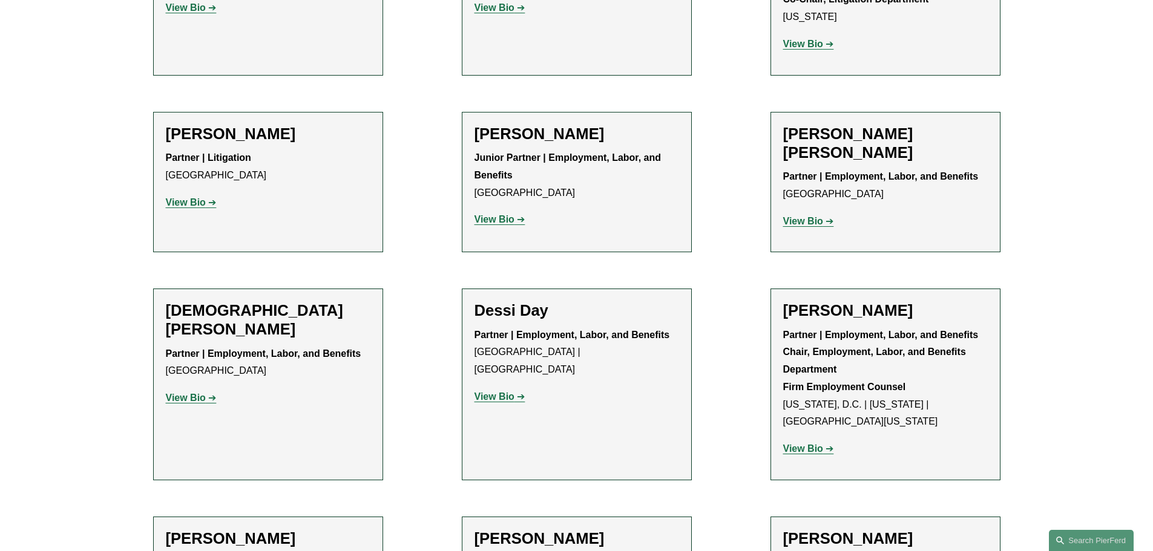
click at [507, 392] on strong "View Bio" at bounding box center [495, 397] width 40 height 10
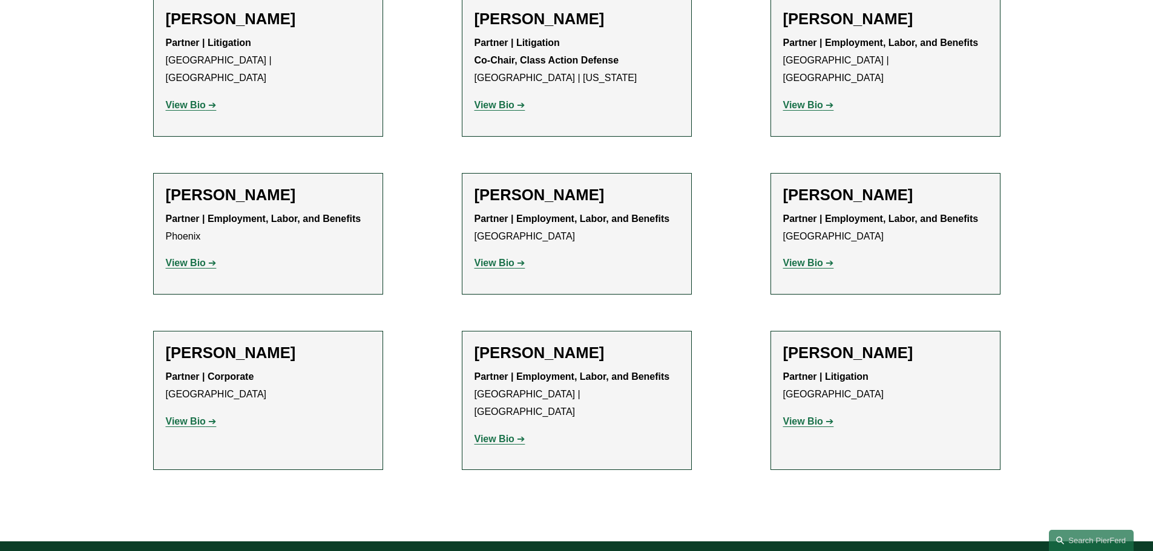
scroll to position [1897, 0]
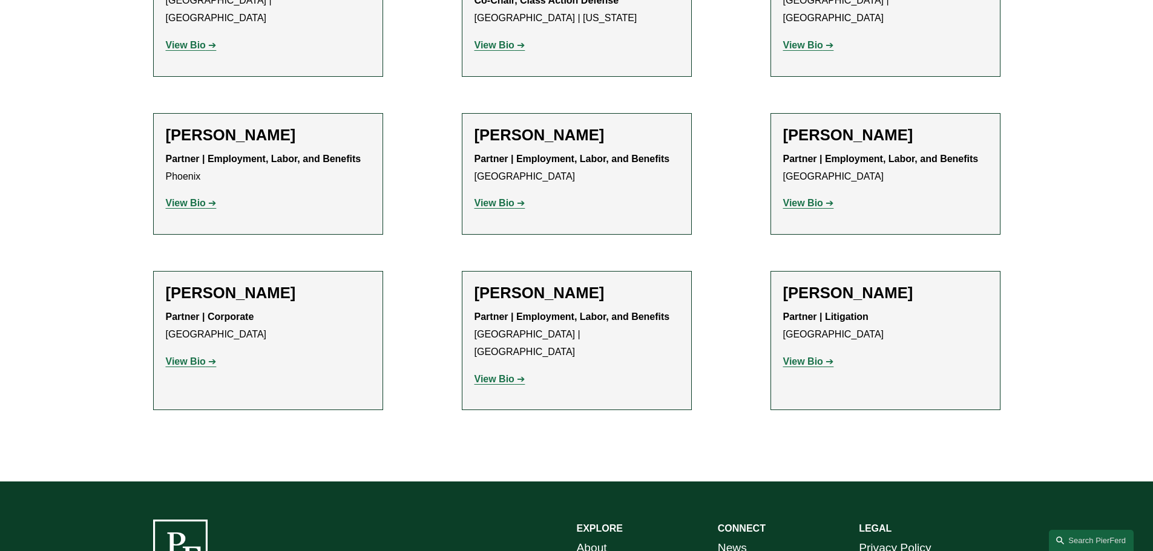
click at [209, 356] on link "View Bio" at bounding box center [191, 361] width 51 height 10
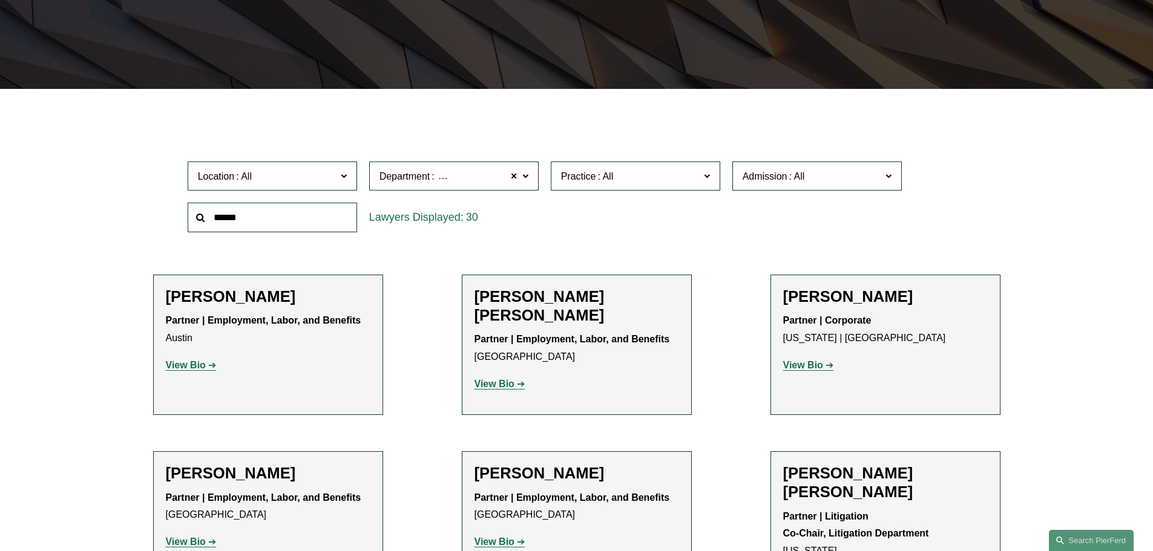
scroll to position [303, 0]
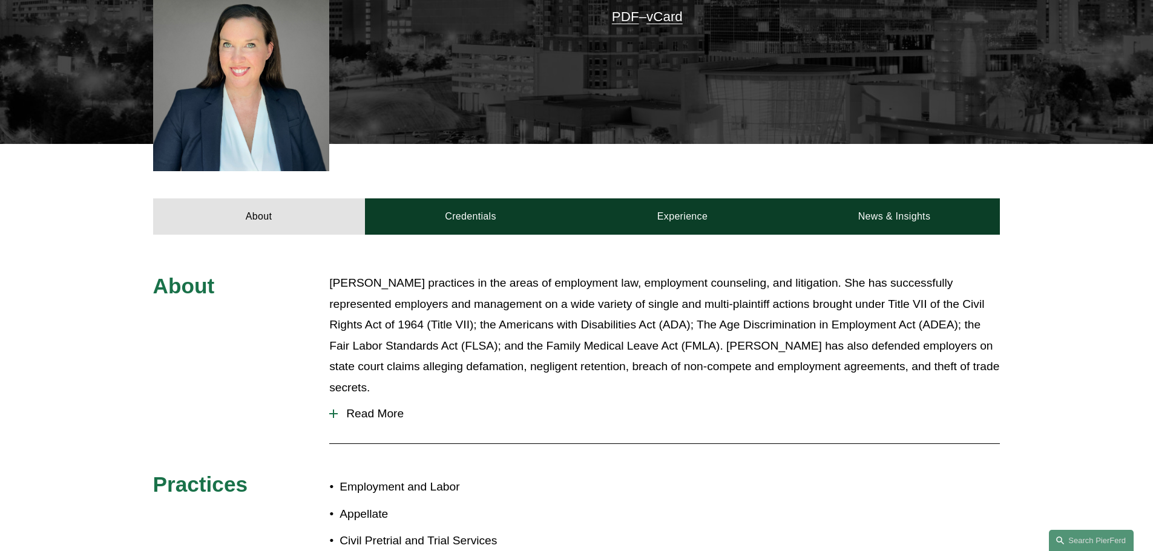
scroll to position [363, 0]
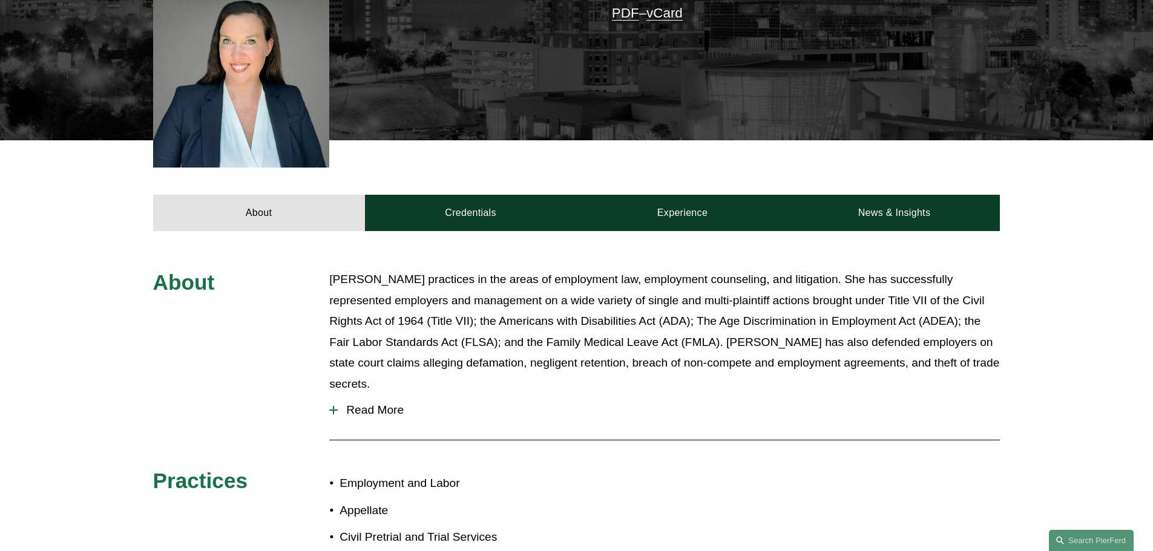
click at [378, 404] on span "Read More" at bounding box center [669, 410] width 662 height 13
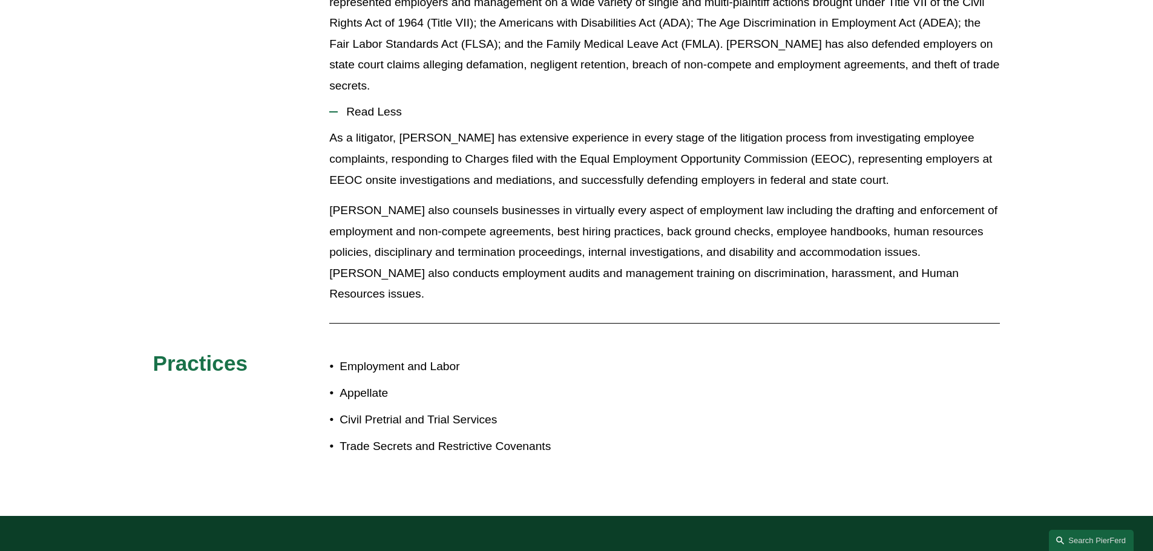
scroll to position [666, 0]
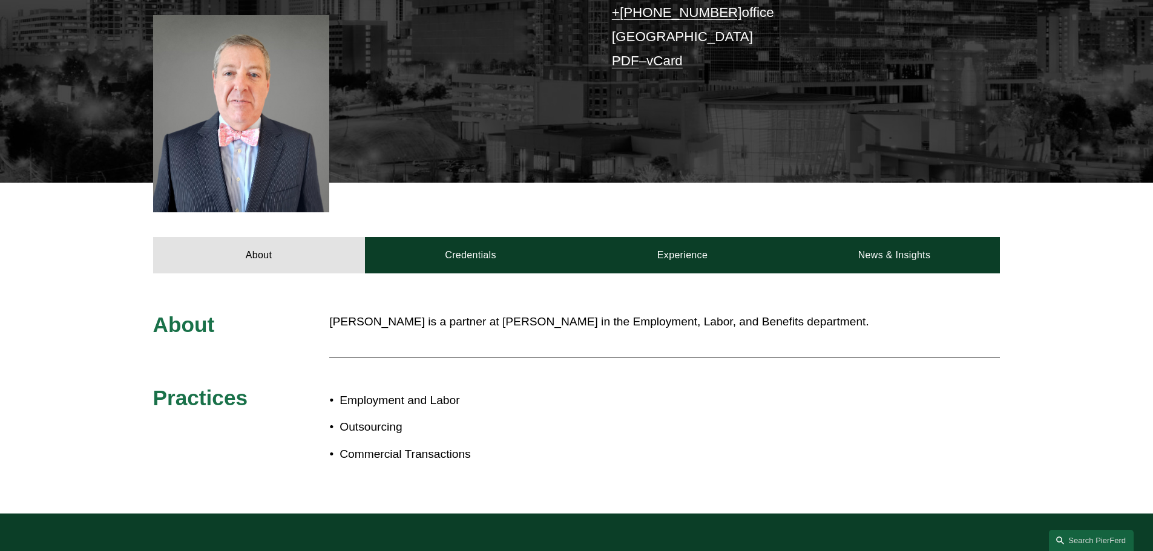
scroll to position [363, 0]
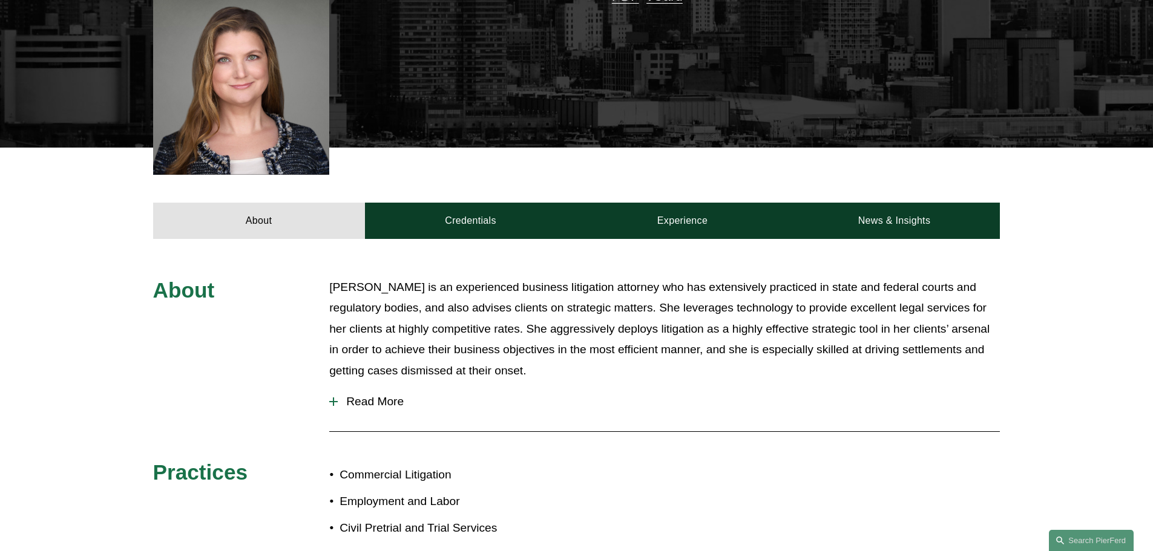
scroll to position [424, 0]
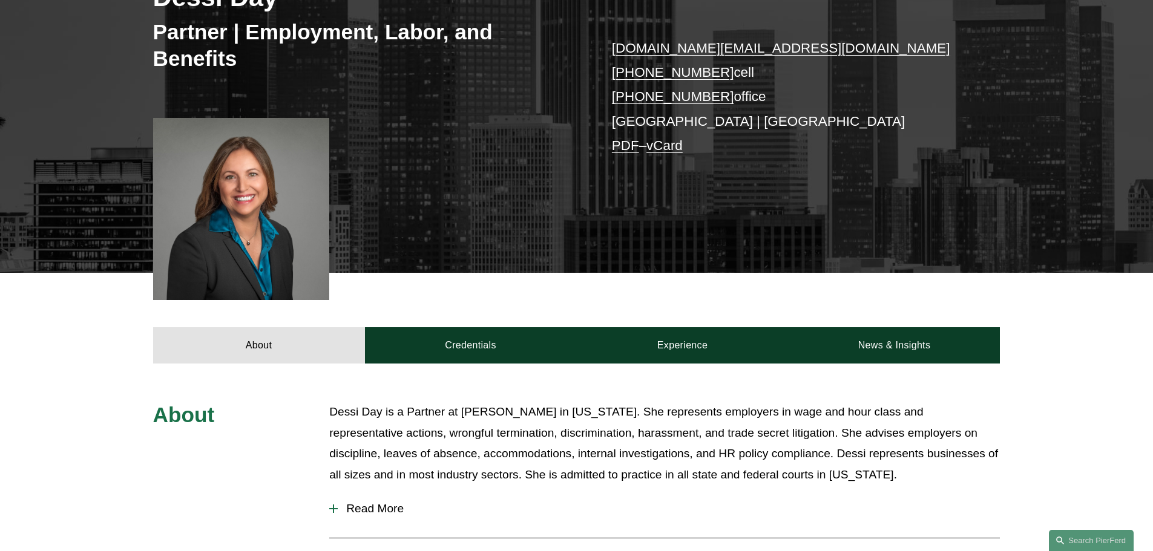
scroll to position [303, 0]
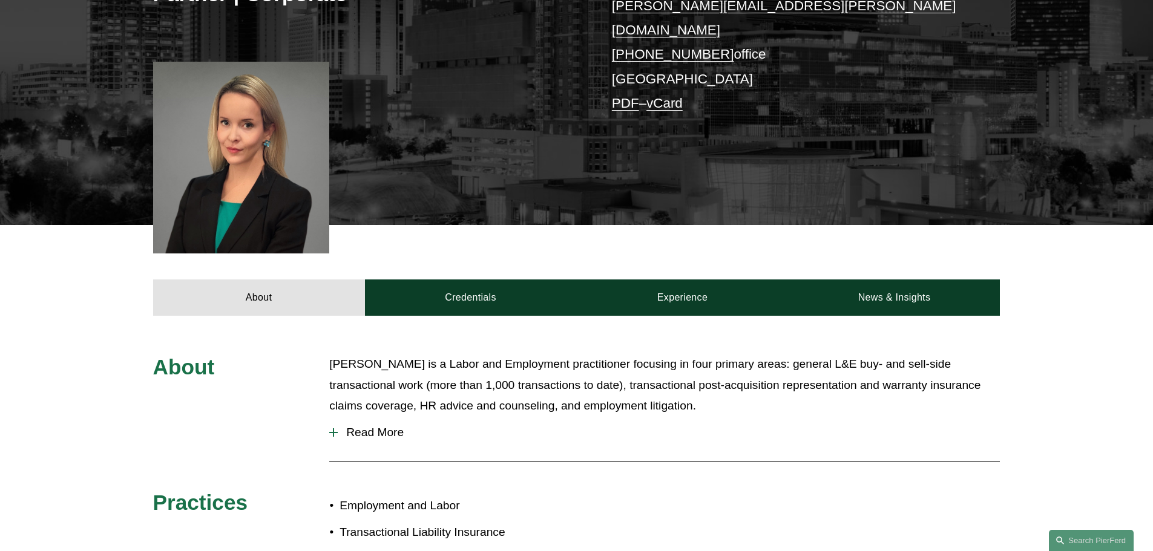
scroll to position [303, 0]
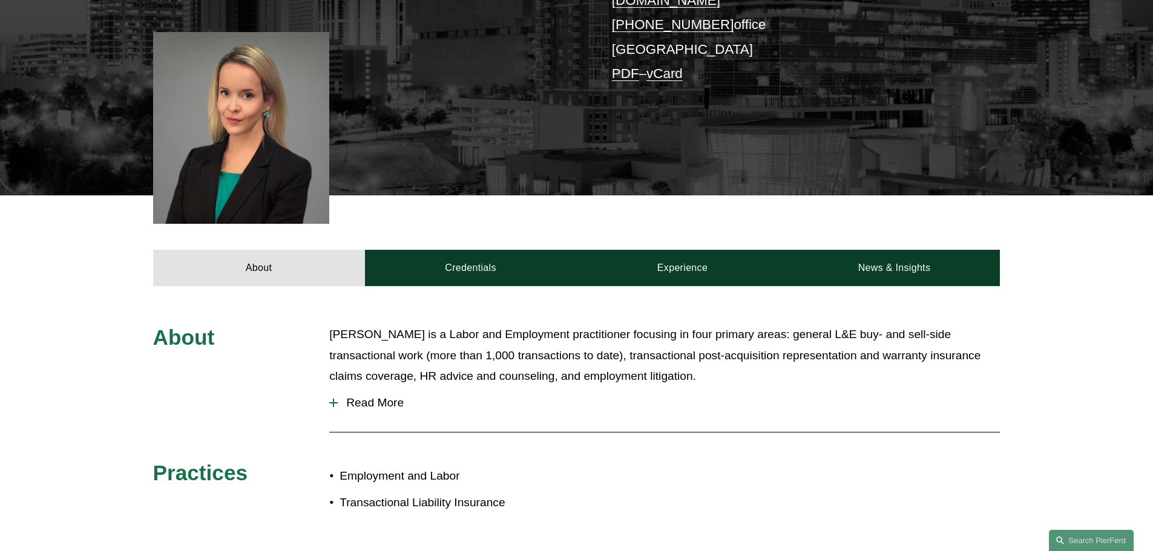
click at [384, 396] on span "Read More" at bounding box center [669, 402] width 662 height 13
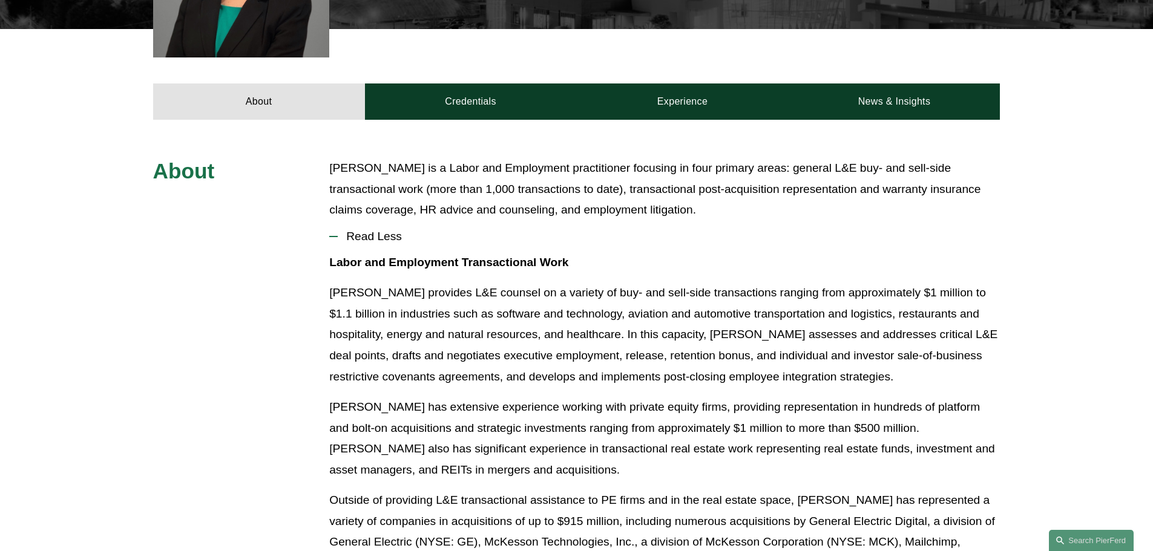
scroll to position [484, 0]
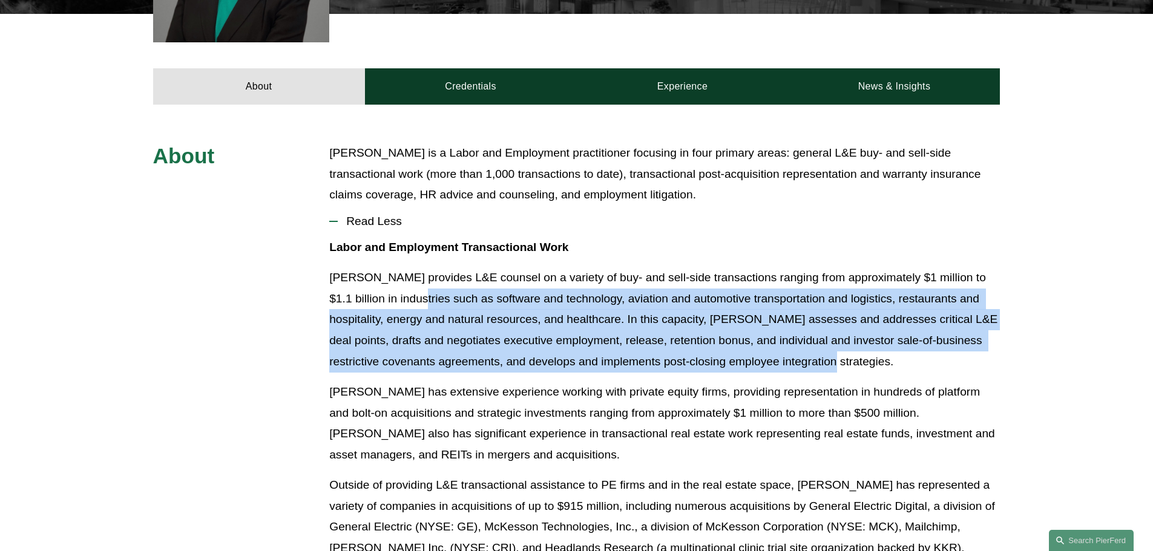
drag, startPoint x: 382, startPoint y: 288, endPoint x: 835, endPoint y: 347, distance: 457.2
click at [835, 347] on p "Ellenor provides L&E counsel on a variety of buy- and sell-side transactions ra…" at bounding box center [664, 320] width 671 height 105
drag, startPoint x: 850, startPoint y: 347, endPoint x: 432, endPoint y: 293, distance: 421.7
click at [432, 294] on p "Ellenor provides L&E counsel on a variety of buy- and sell-side transactions ra…" at bounding box center [664, 320] width 671 height 105
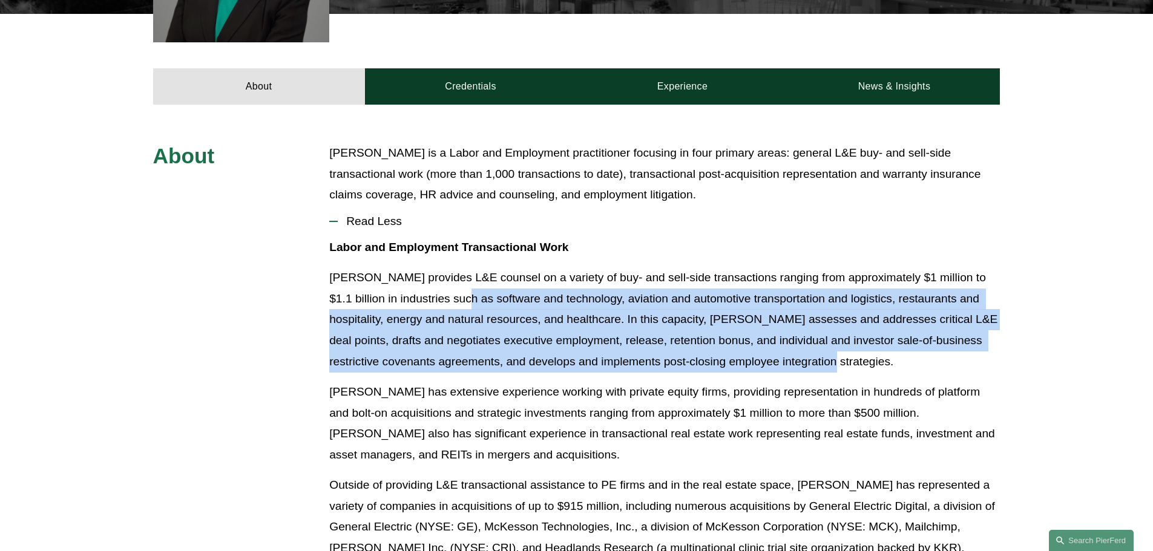
click at [432, 293] on p "Ellenor provides L&E counsel on a variety of buy- and sell-side transactions ra…" at bounding box center [664, 320] width 671 height 105
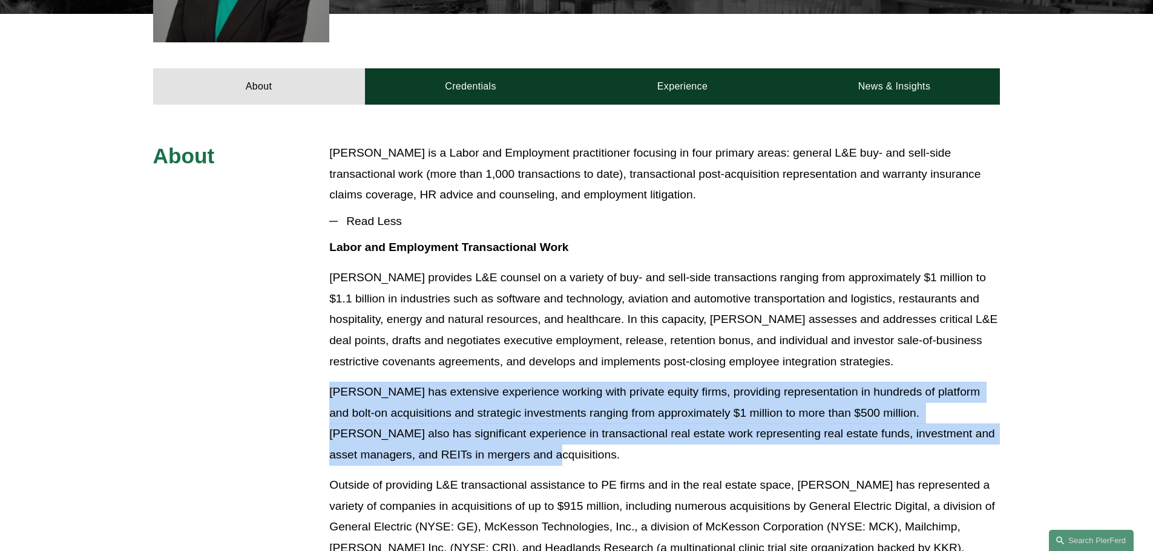
drag, startPoint x: 332, startPoint y: 378, endPoint x: 553, endPoint y: 447, distance: 232.0
click at [553, 447] on p "Ellenor has extensive experience working with private equity firms, providing r…" at bounding box center [664, 424] width 671 height 84
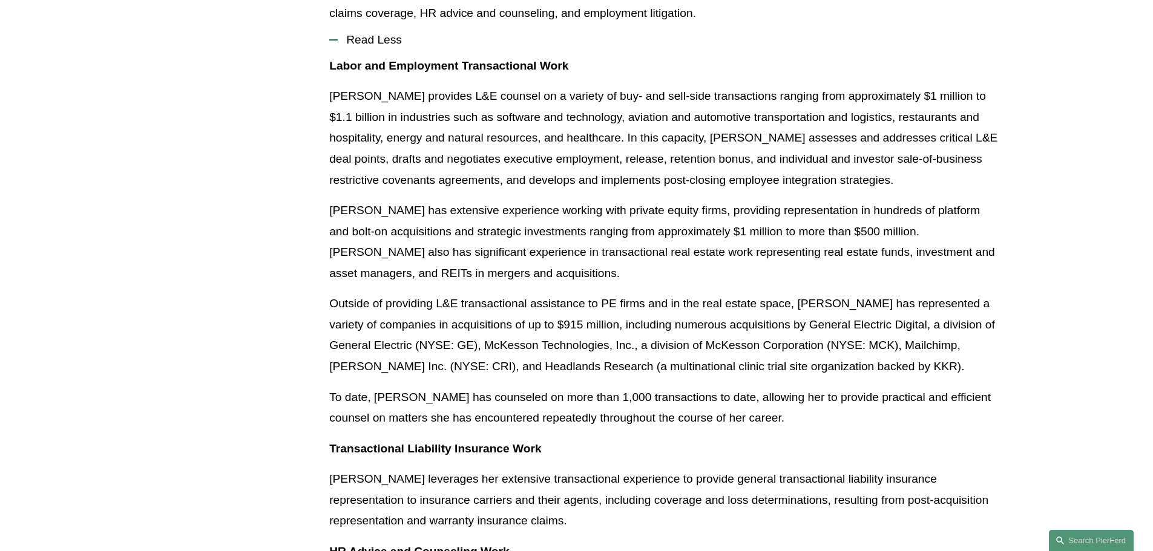
scroll to position [726, 0]
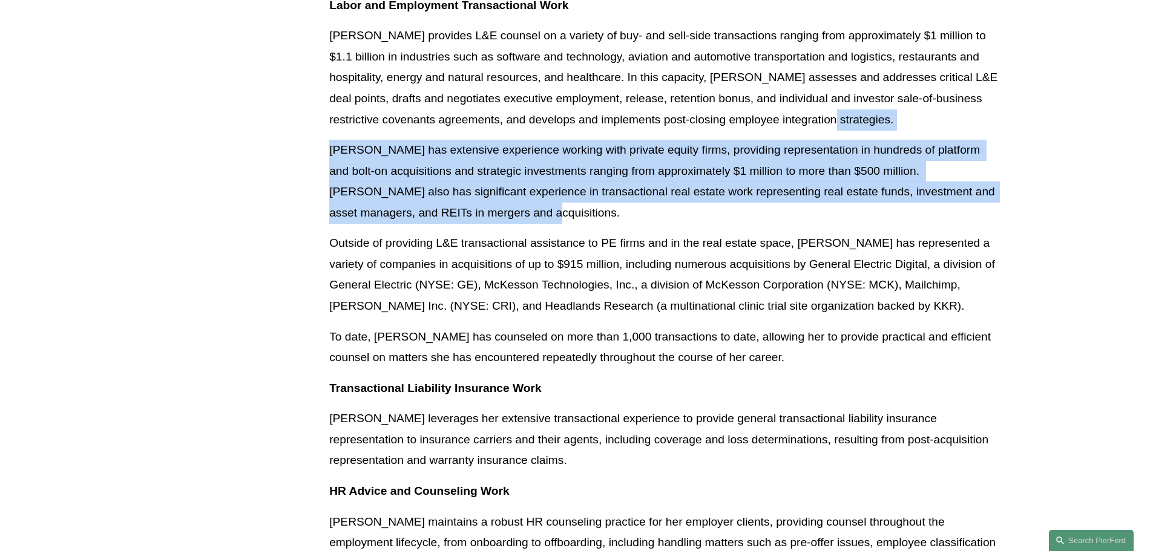
drag, startPoint x: 811, startPoint y: 103, endPoint x: 833, endPoint y: 200, distance: 99.3
click at [833, 200] on div "Labor and Employment Transactional Work Ellenor provides L&E counsel on a varie…" at bounding box center [664, 460] width 671 height 931
click at [833, 200] on p "Ellenor has extensive experience working with private equity firms, providing r…" at bounding box center [664, 182] width 671 height 84
drag, startPoint x: 811, startPoint y: 195, endPoint x: 820, endPoint y: 110, distance: 85.8
click at [820, 110] on div "Labor and Employment Transactional Work Ellenor provides L&E counsel on a varie…" at bounding box center [664, 460] width 671 height 931
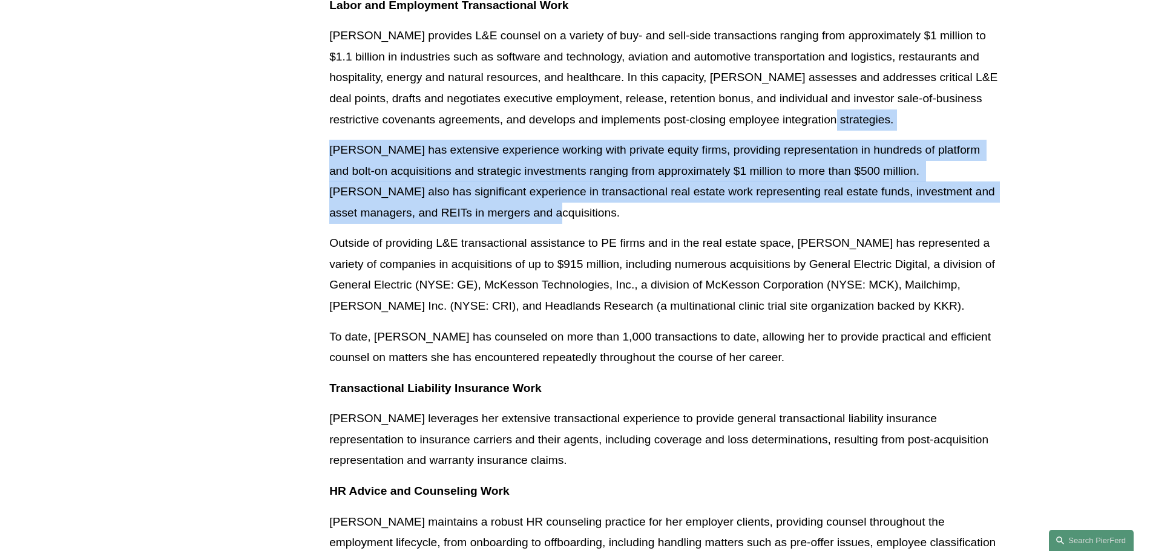
click at [820, 110] on p "Ellenor provides L&E counsel on a variety of buy- and sell-side transactions ra…" at bounding box center [664, 77] width 671 height 105
drag, startPoint x: 820, startPoint y: 110, endPoint x: 832, endPoint y: 194, distance: 84.9
click at [832, 194] on div "Labor and Employment Transactional Work Ellenor provides L&E counsel on a varie…" at bounding box center [664, 460] width 671 height 931
click at [832, 194] on p "Ellenor has extensive experience working with private equity firms, providing r…" at bounding box center [664, 182] width 671 height 84
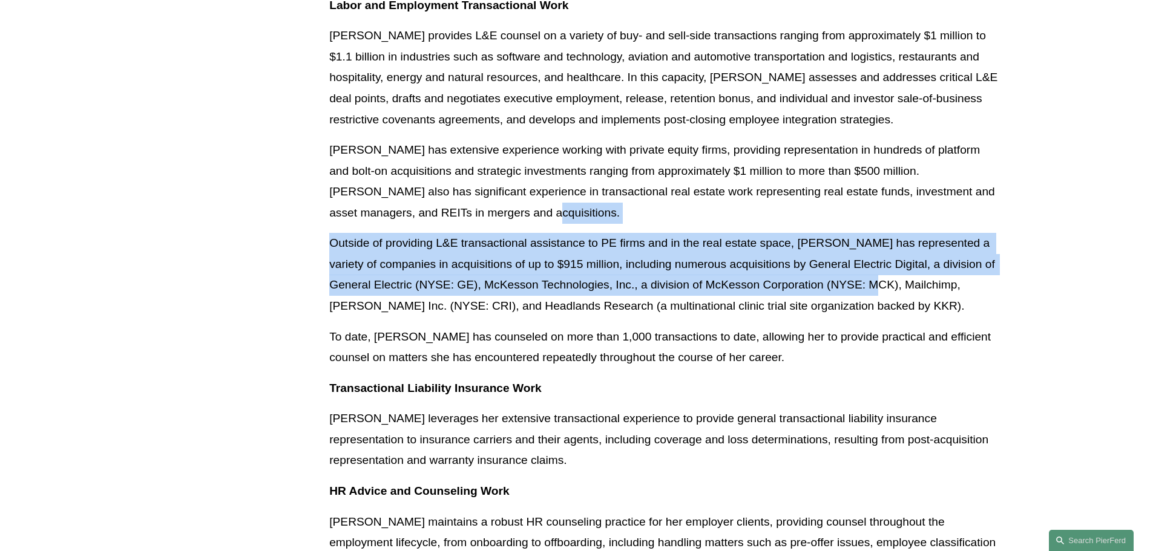
drag, startPoint x: 809, startPoint y: 197, endPoint x: 871, endPoint y: 279, distance: 102.9
click at [871, 279] on div "Labor and Employment Transactional Work Ellenor provides L&E counsel on a varie…" at bounding box center [664, 460] width 671 height 931
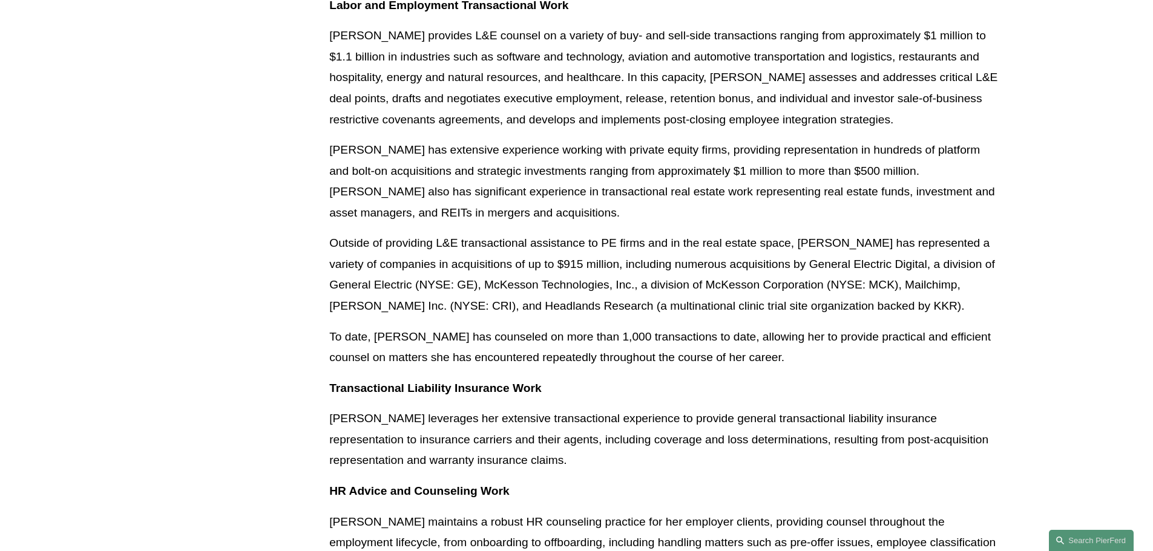
drag, startPoint x: 874, startPoint y: 288, endPoint x: 881, endPoint y: 289, distance: 6.7
click at [881, 289] on p "Outside of providing L&E transactional assistance to PE firms and in the real e…" at bounding box center [664, 275] width 671 height 84
drag, startPoint x: 890, startPoint y: 291, endPoint x: 864, endPoint y: 286, distance: 26.5
click at [864, 286] on p "Outside of providing L&E transactional assistance to PE firms and in the real e…" at bounding box center [664, 275] width 671 height 84
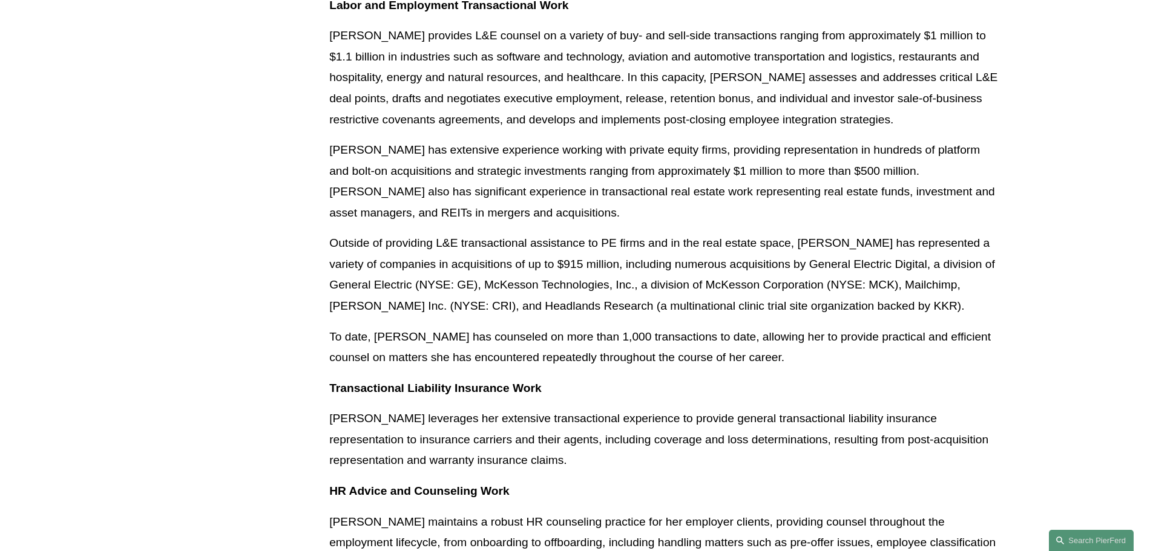
click at [864, 286] on p "Outside of providing L&E transactional assistance to PE firms and in the real e…" at bounding box center [664, 275] width 671 height 84
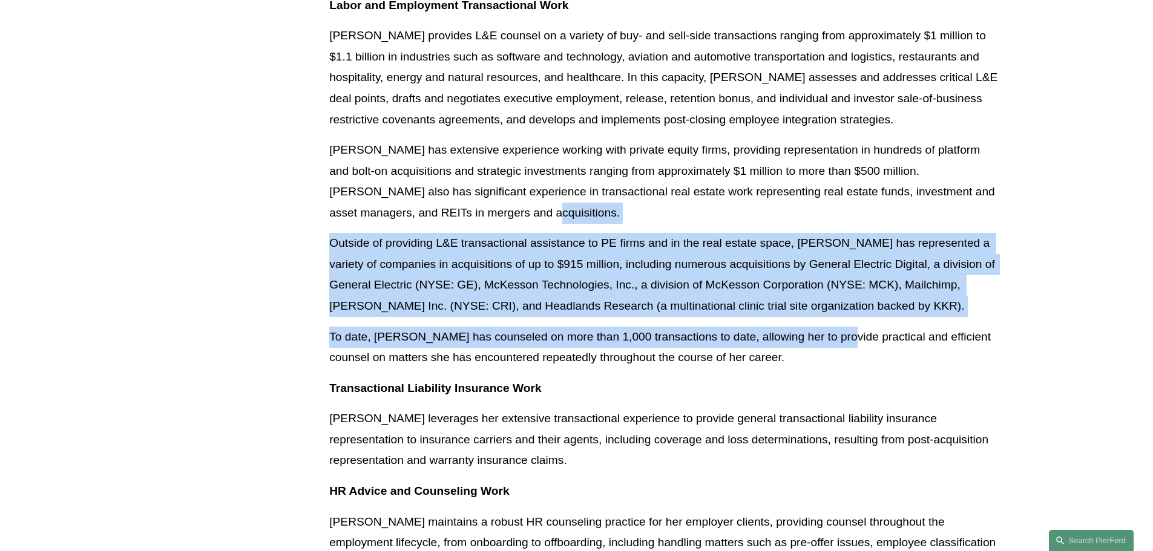
drag, startPoint x: 763, startPoint y: 202, endPoint x: 826, endPoint y: 333, distance: 145.9
click at [826, 333] on div "Labor and Employment Transactional Work Ellenor provides L&E counsel on a varie…" at bounding box center [664, 460] width 671 height 931
click at [826, 333] on p "To date, Ellenor has counseled on more than 1,000 transactions to date, allowin…" at bounding box center [664, 348] width 671 height 42
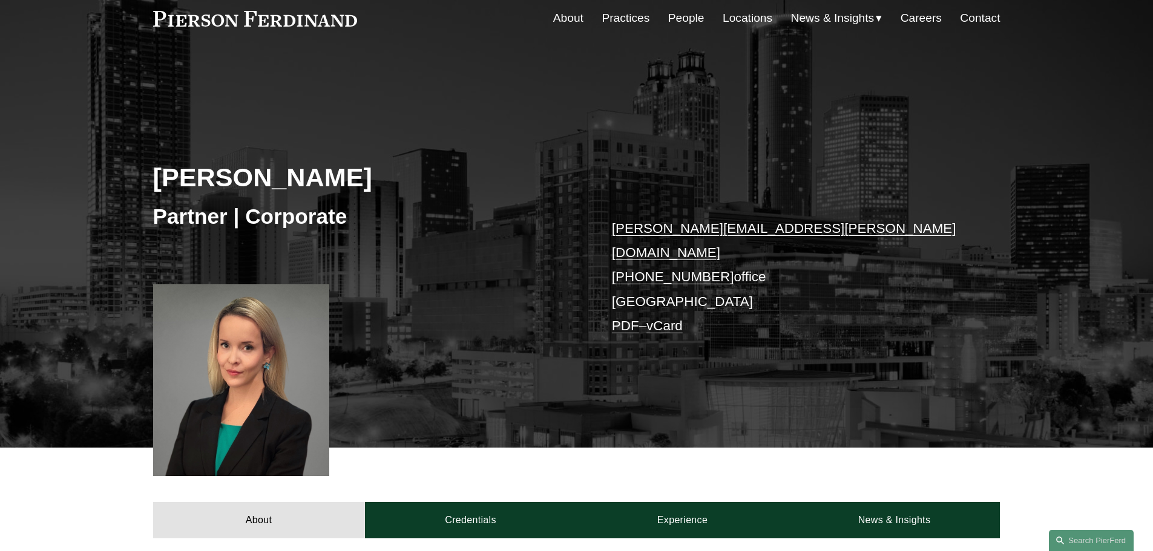
scroll to position [0, 0]
